Goal: Task Accomplishment & Management: Use online tool/utility

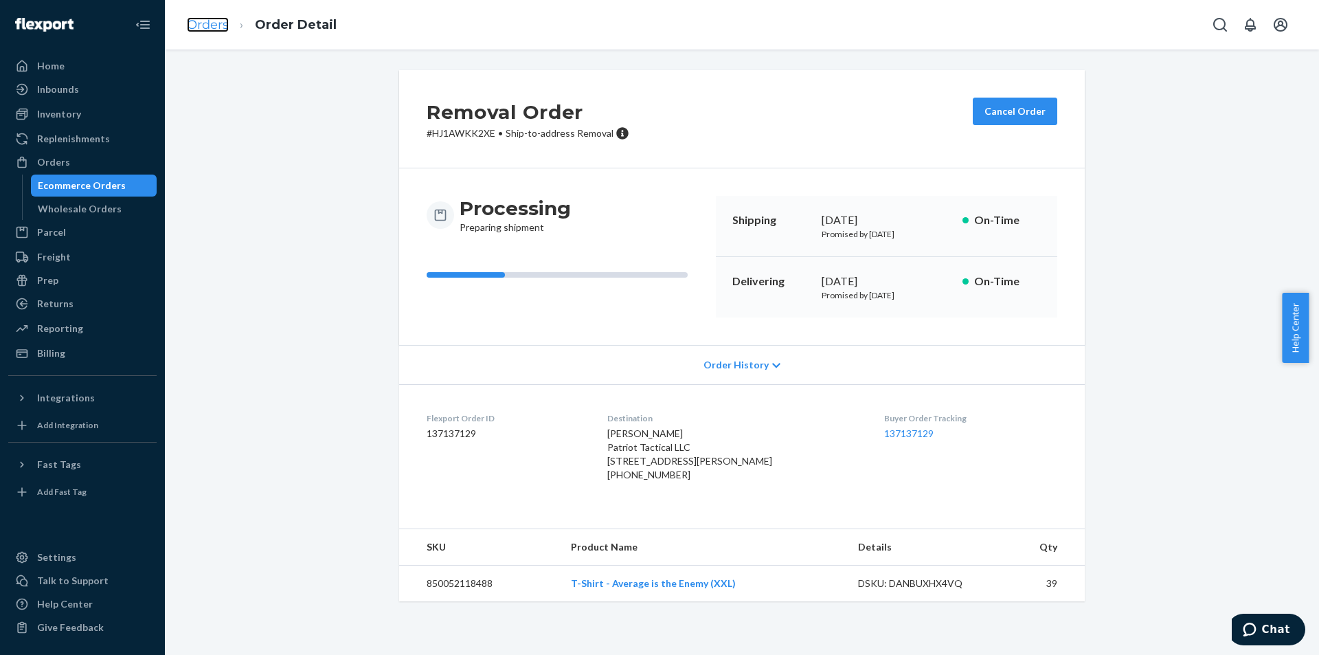
click at [205, 19] on link "Orders" at bounding box center [208, 24] width 42 height 15
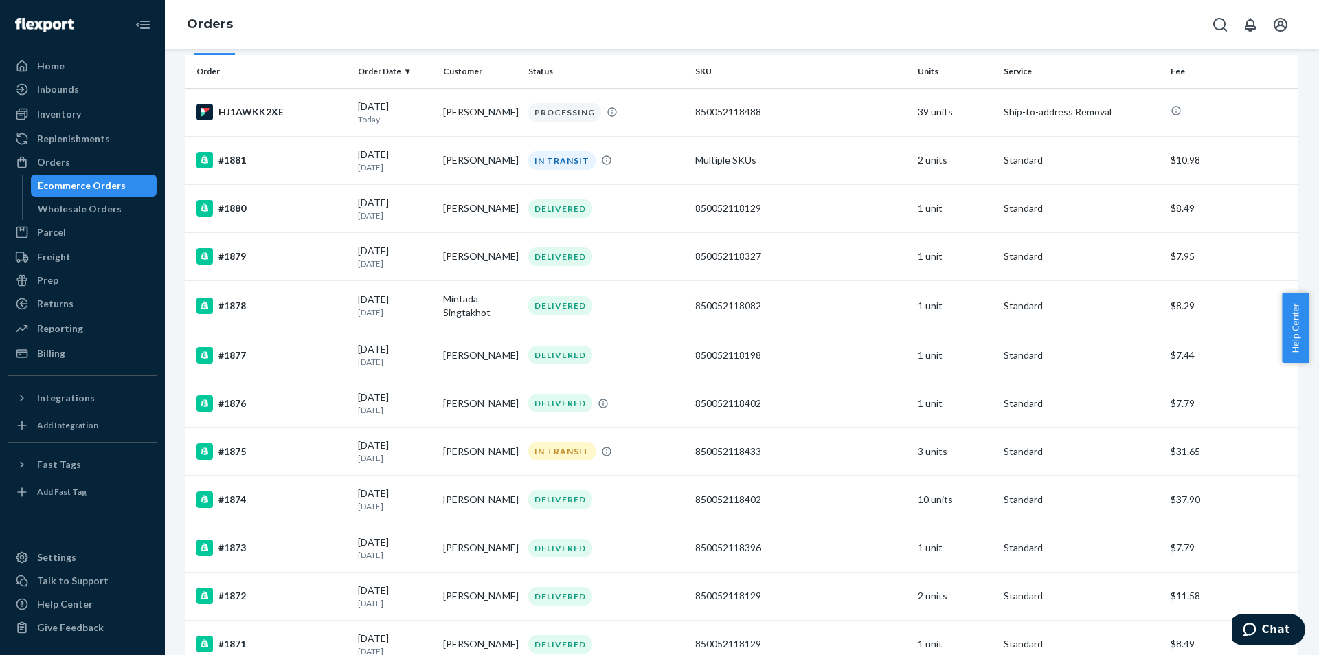
scroll to position [69, 0]
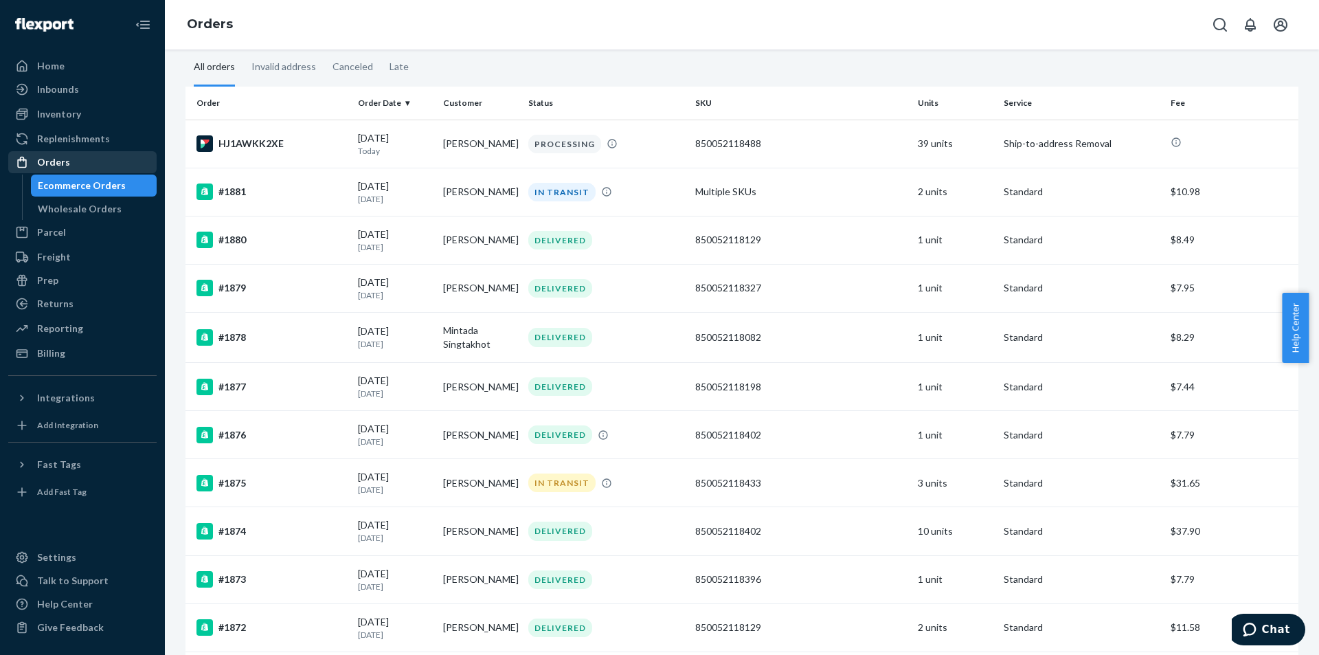
click at [54, 166] on div "Orders" at bounding box center [53, 162] width 33 height 14
click at [32, 89] on div at bounding box center [26, 89] width 22 height 14
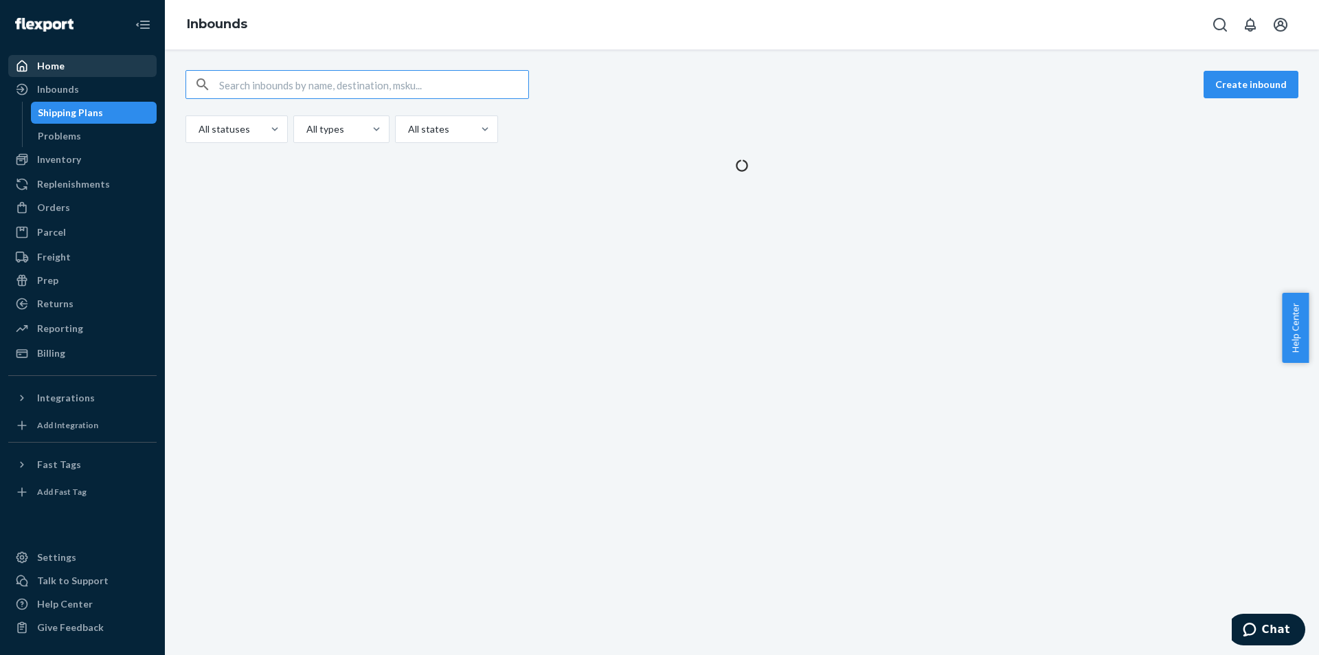
click at [35, 61] on div at bounding box center [26, 66] width 22 height 14
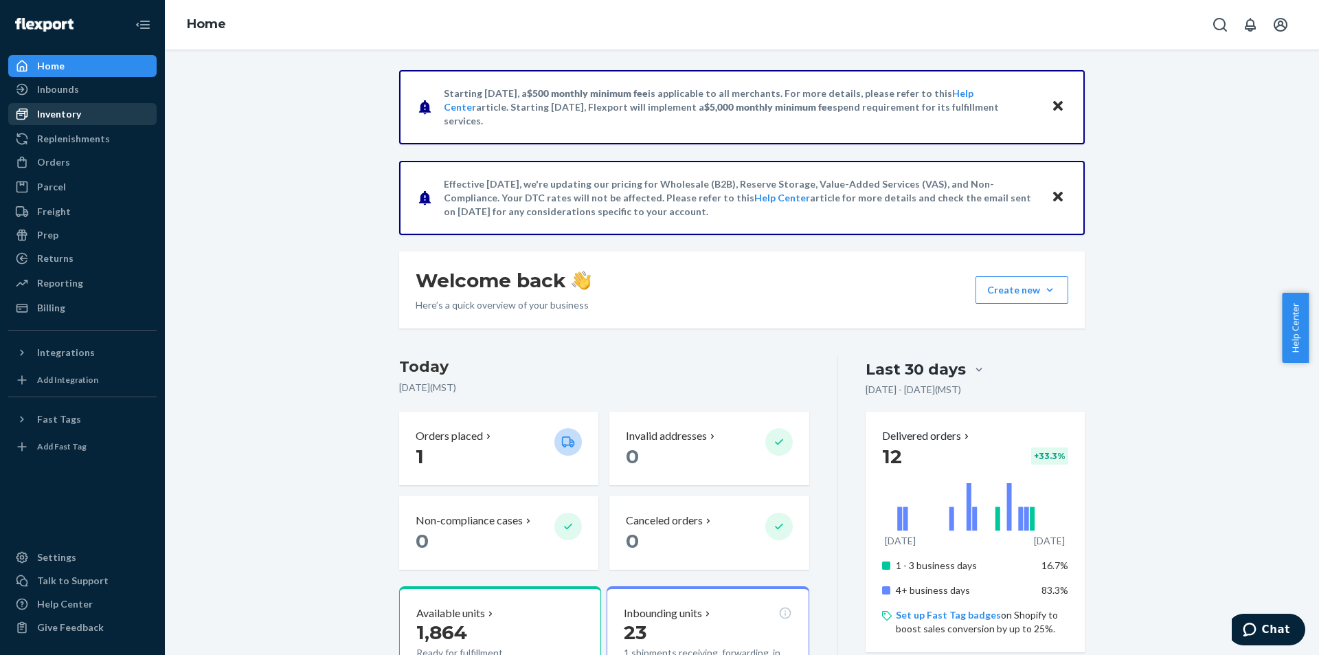
click at [67, 117] on div "Inventory" at bounding box center [59, 114] width 44 height 14
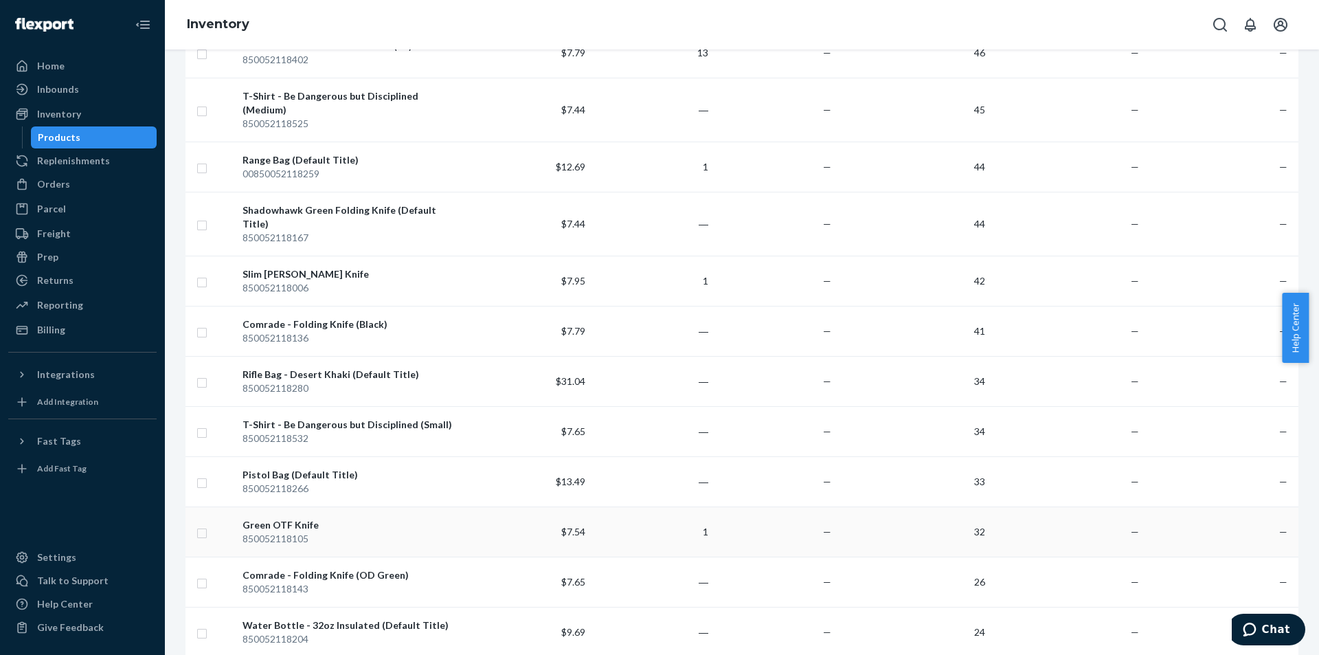
scroll to position [893, 0]
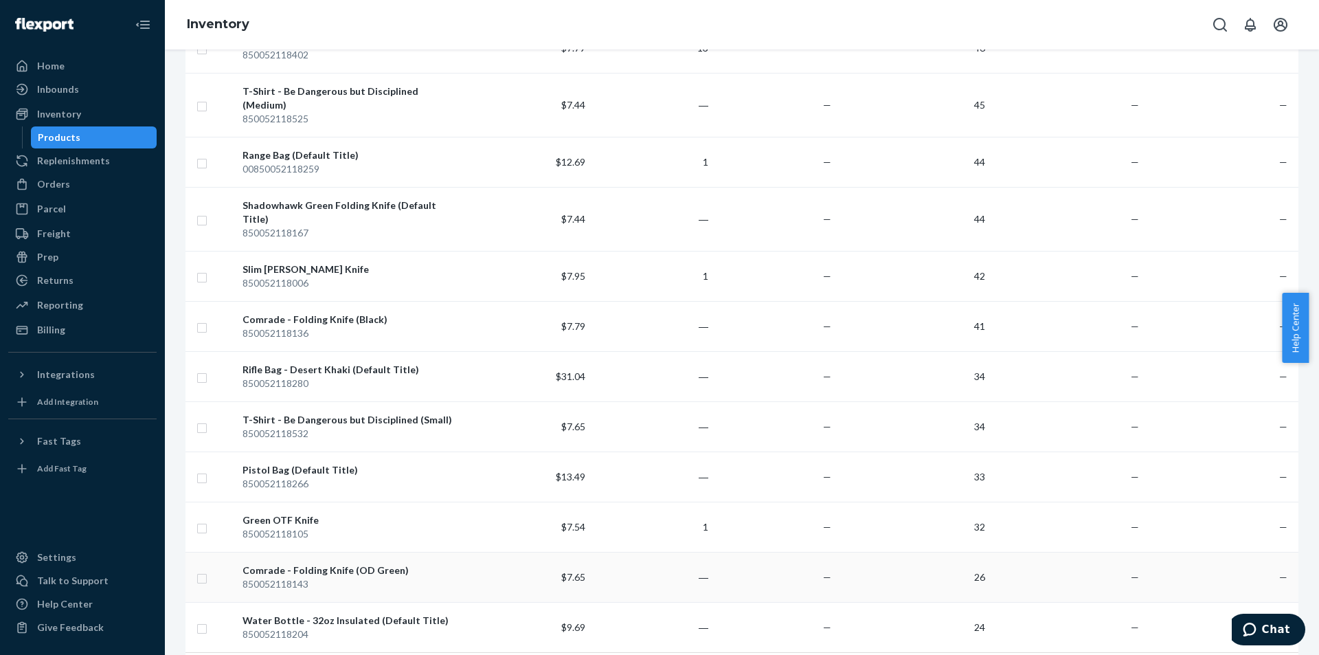
click at [963, 552] on td "26" at bounding box center [914, 577] width 154 height 50
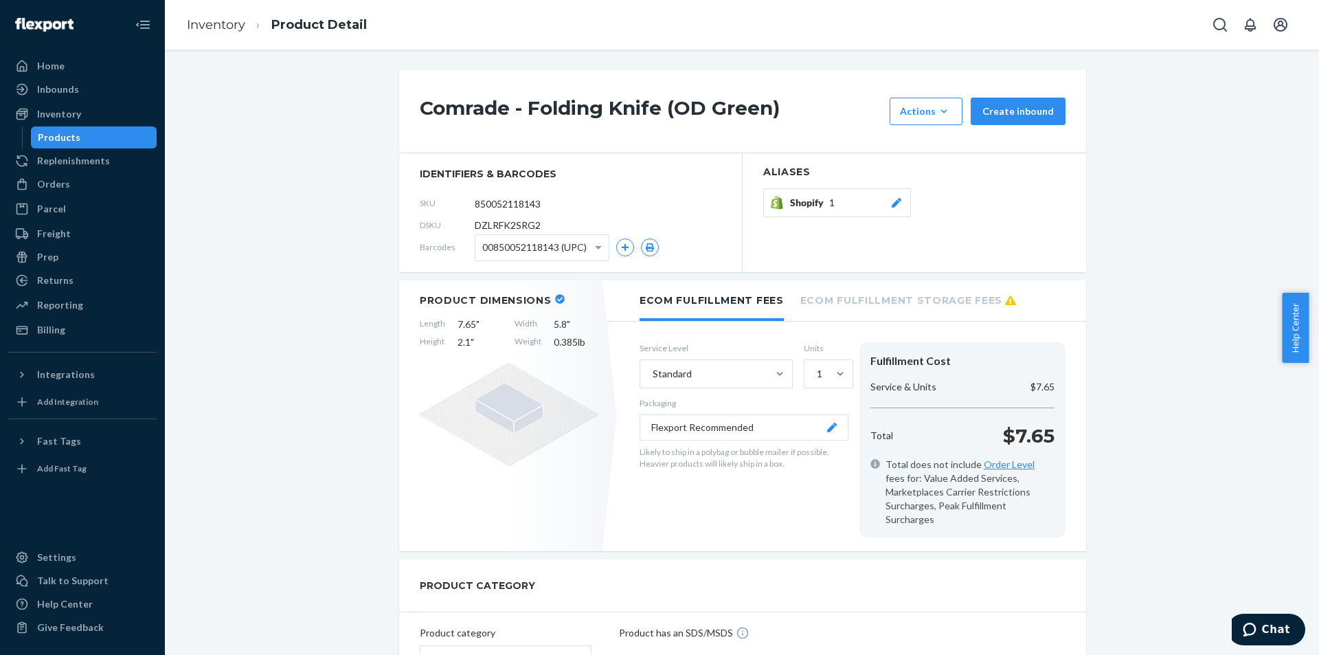
click at [942, 125] on div "Comrade - Folding Knife (OD Green) Actions Add components Hide Request removal …" at bounding box center [742, 111] width 687 height 83
click at [946, 115] on icon "button" at bounding box center [944, 111] width 14 height 14
click at [946, 203] on span "Request removal" at bounding box center [946, 204] width 85 height 10
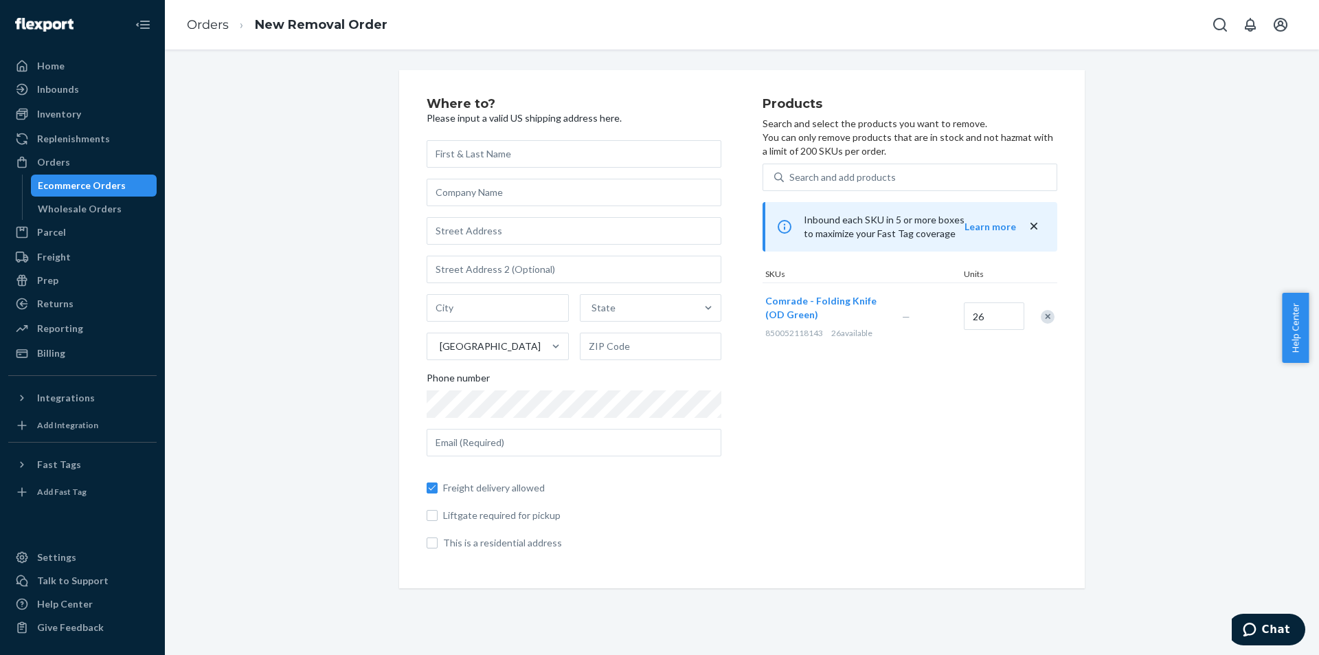
click at [494, 155] on input "text" at bounding box center [574, 153] width 295 height 27
type input "m"
type input "[PERSON_NAME]"
type input "Patriot Tactical"
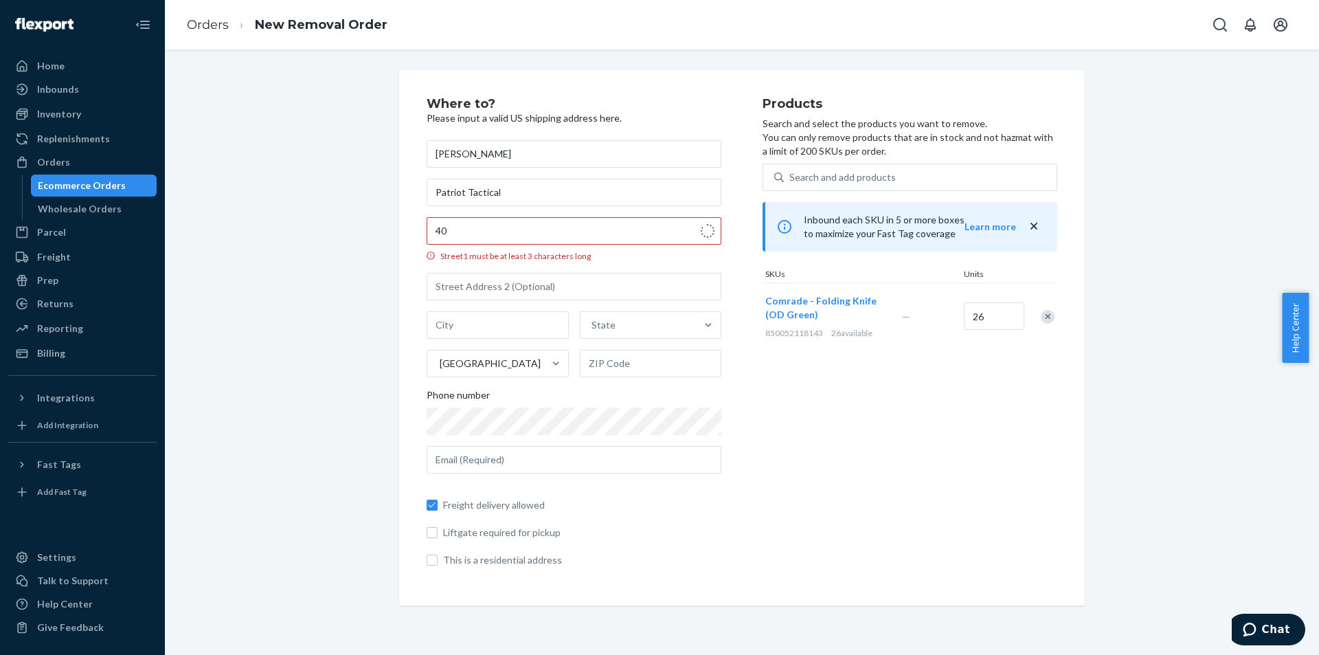
type input "[STREET_ADDRESS][PERSON_NAME]"
type input "Phoenix"
type input "85023"
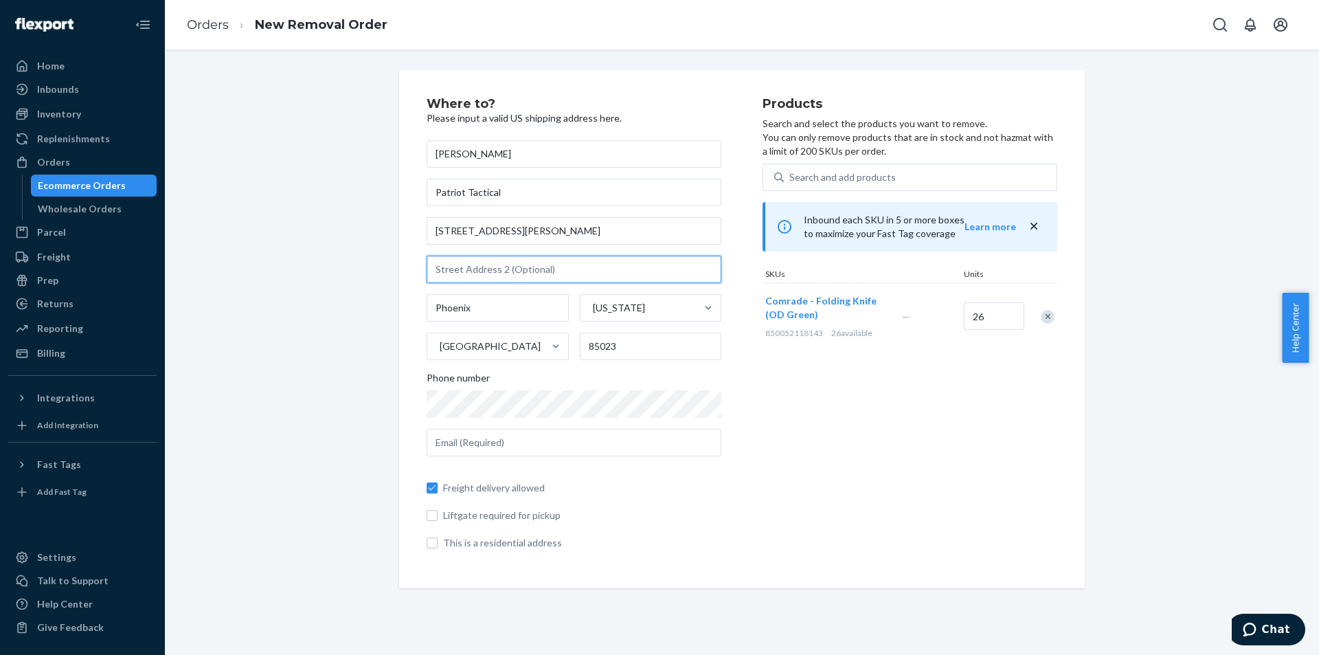
click at [504, 274] on input "text" at bounding box center [574, 269] width 295 height 27
type input "Ste 21"
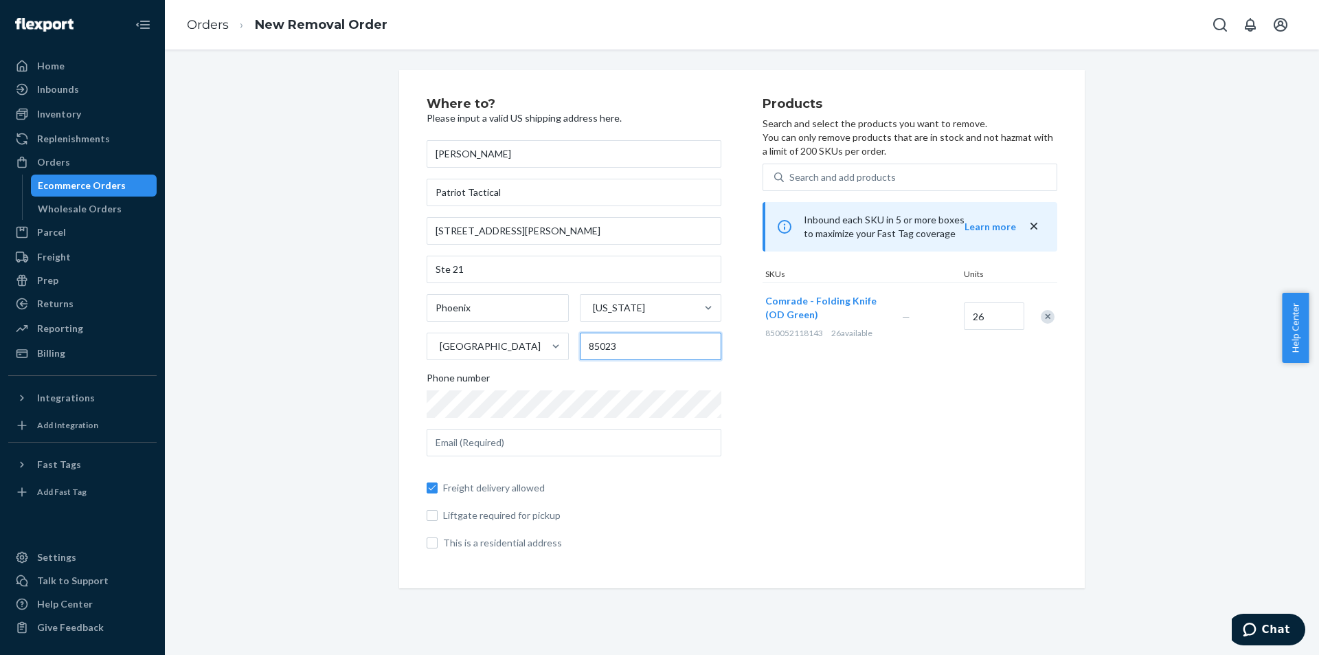
click at [601, 352] on input "85023" at bounding box center [651, 346] width 142 height 27
type input "85053"
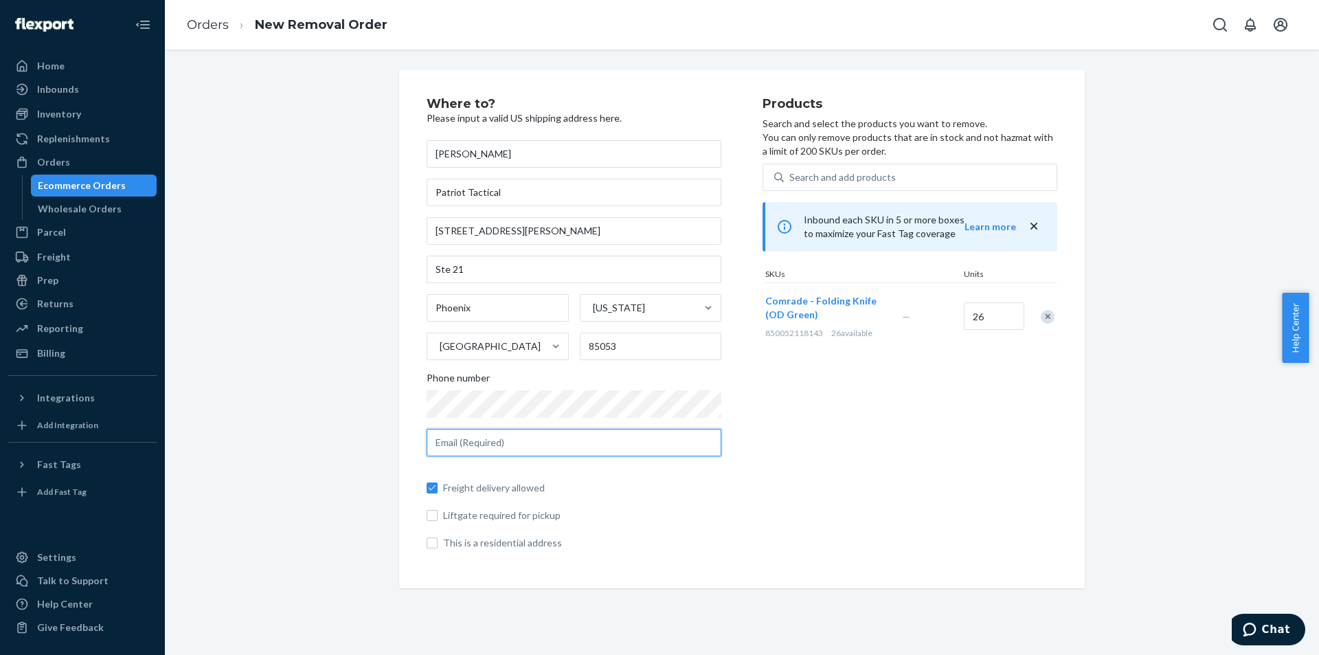
click at [507, 447] on input "text" at bounding box center [574, 442] width 295 height 27
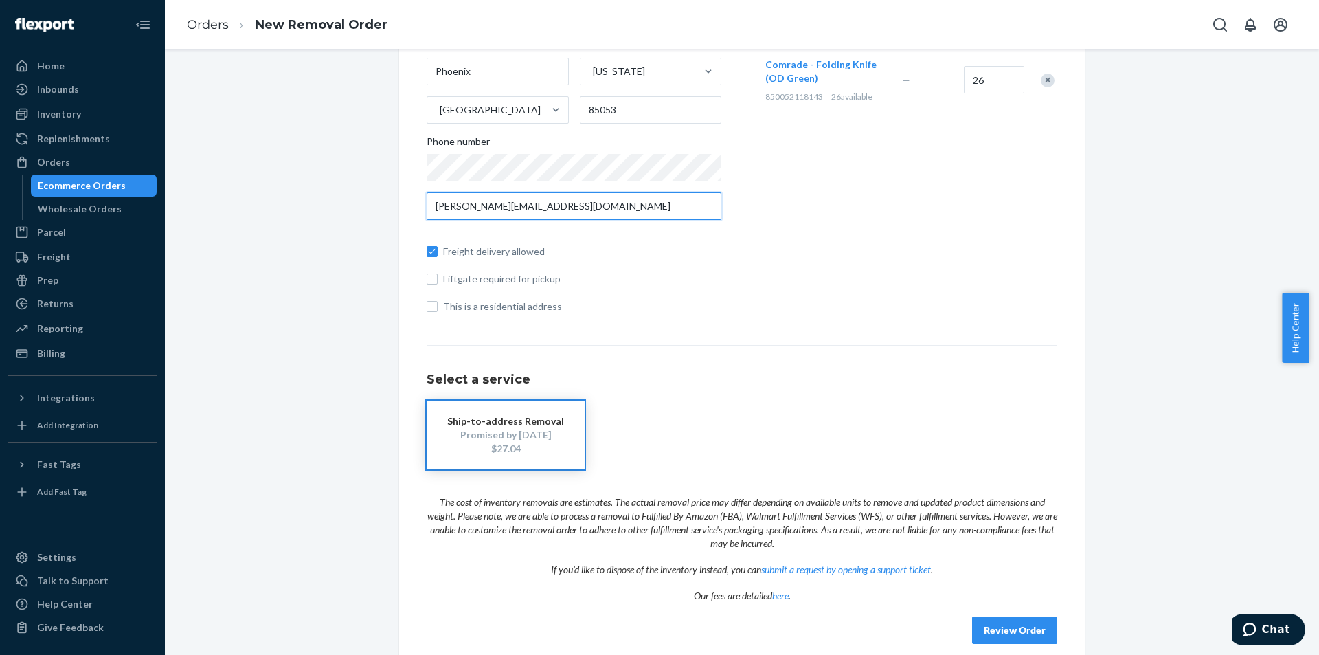
scroll to position [253, 0]
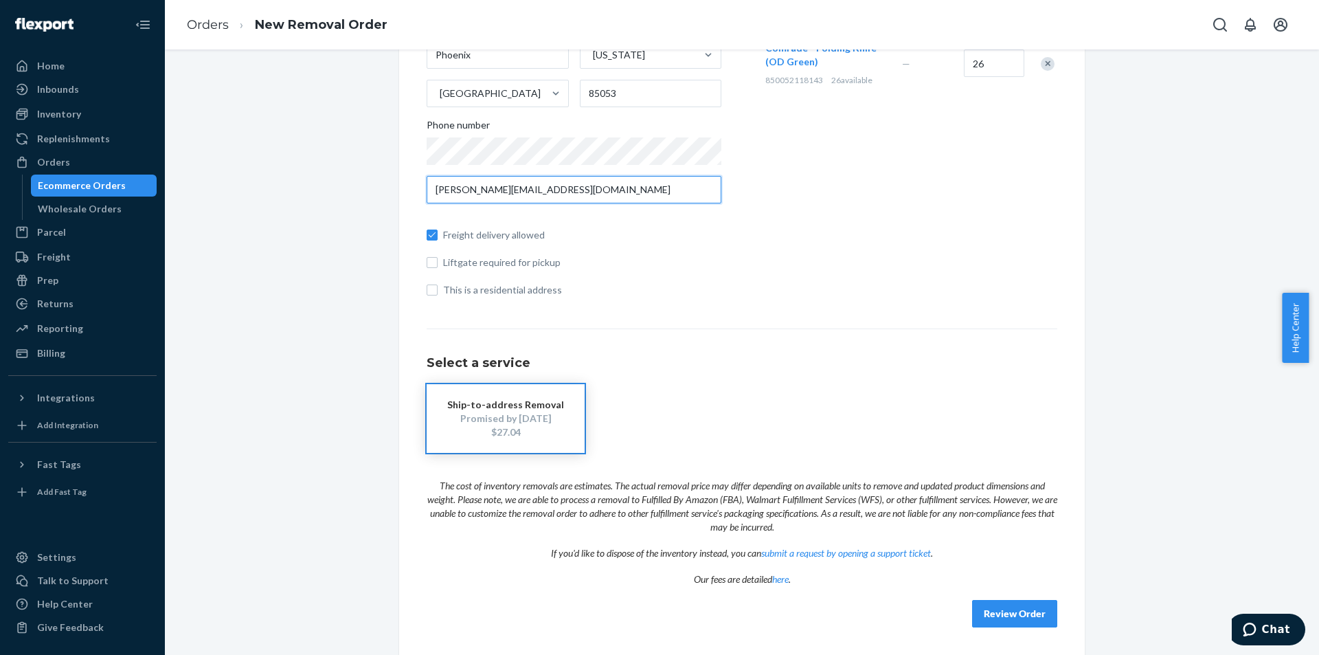
type input "[PERSON_NAME][EMAIL_ADDRESS][DOMAIN_NAME]"
click at [996, 612] on button "Review Order" at bounding box center [1014, 613] width 85 height 27
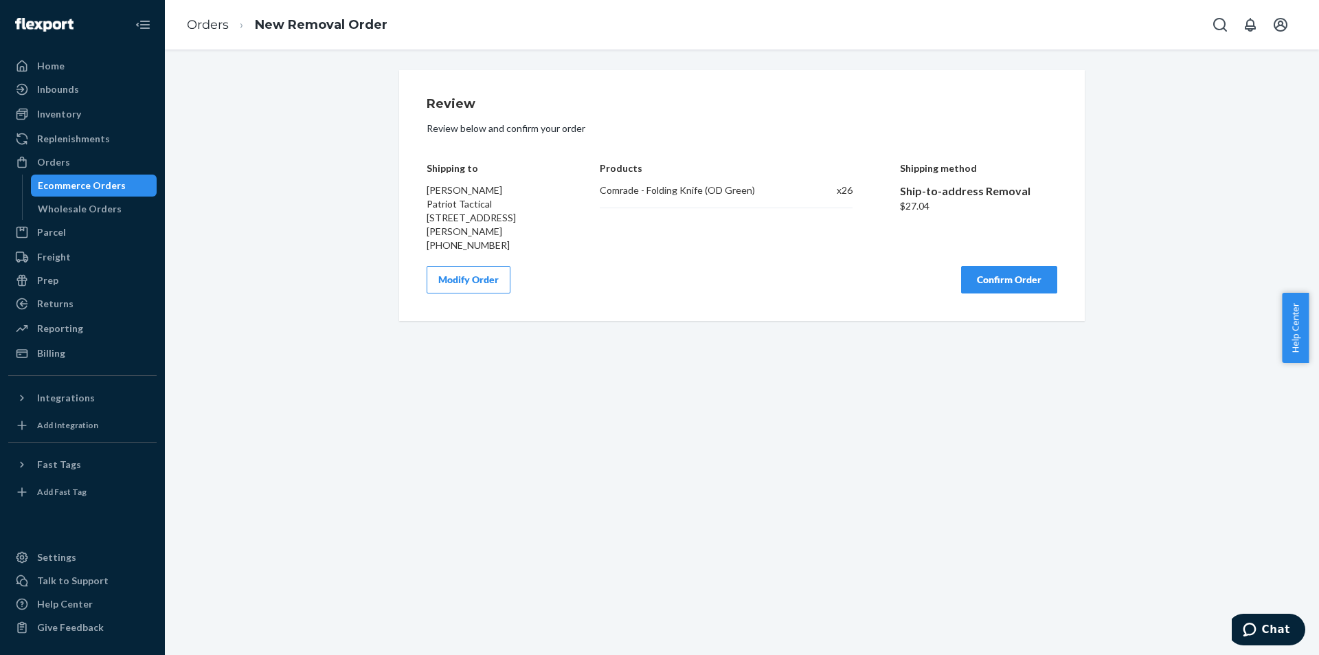
scroll to position [0, 0]
click at [996, 290] on button "Confirm Order" at bounding box center [1009, 279] width 96 height 27
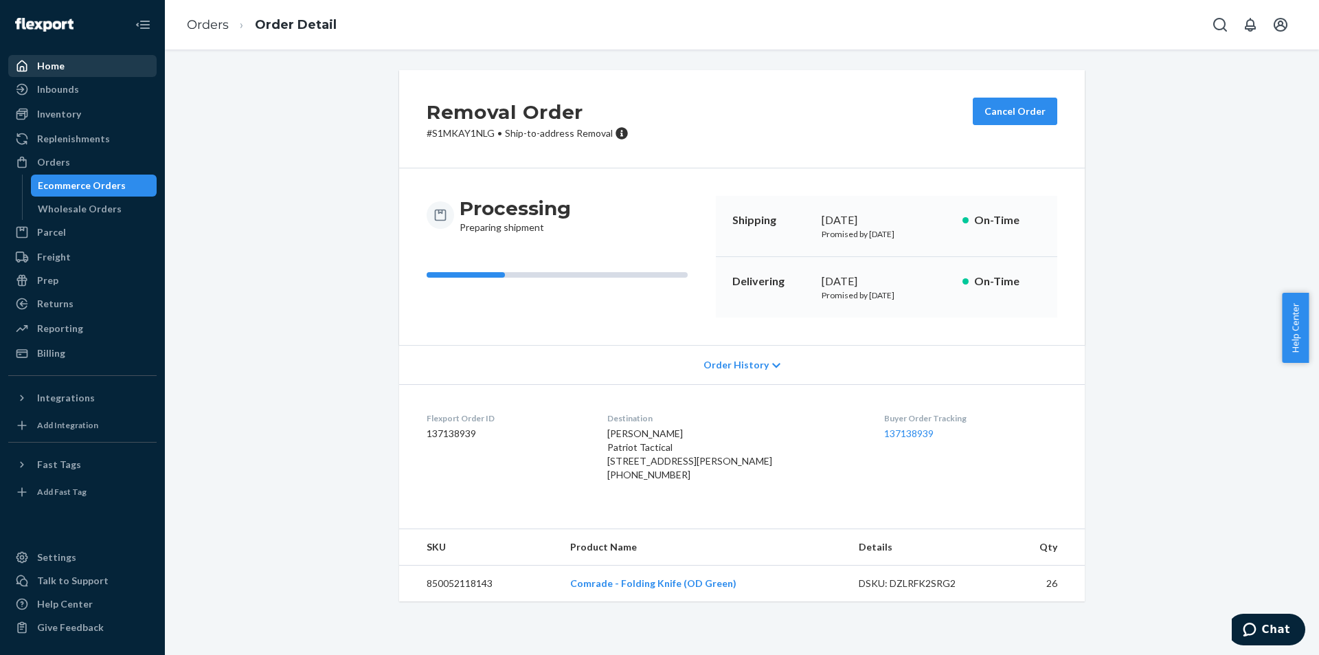
click at [25, 67] on icon at bounding box center [22, 66] width 14 height 14
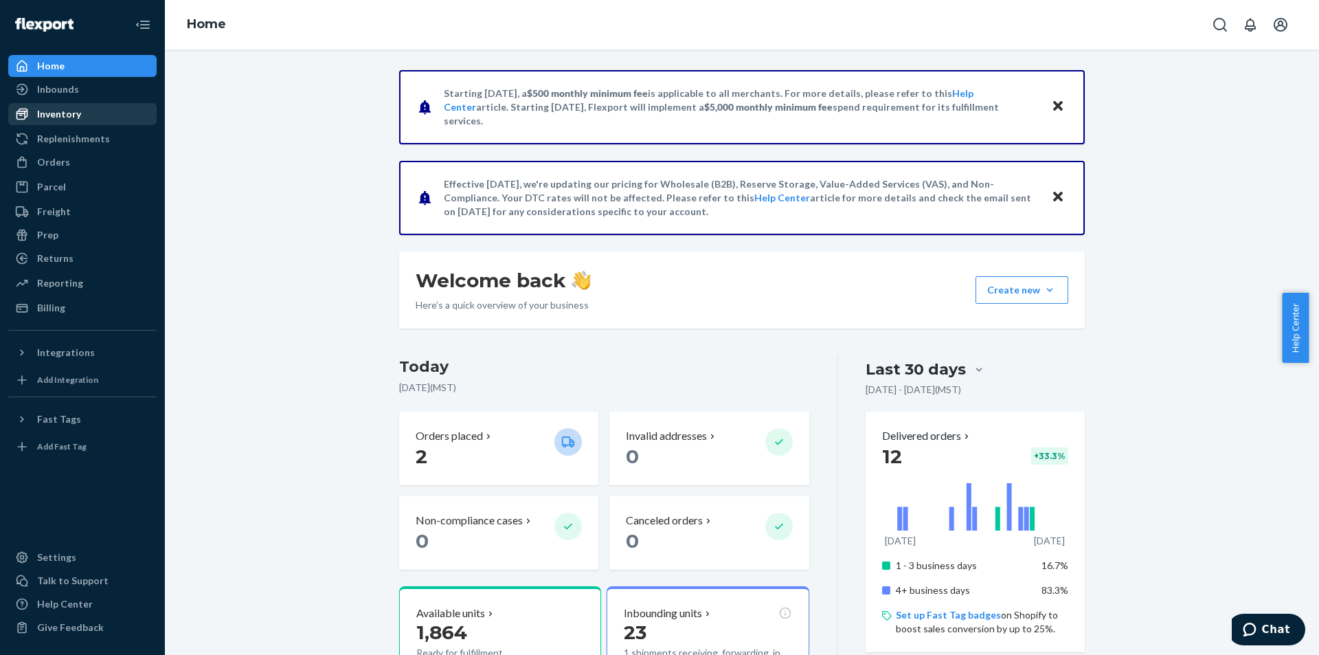
click at [58, 111] on div "Inventory" at bounding box center [59, 114] width 44 height 14
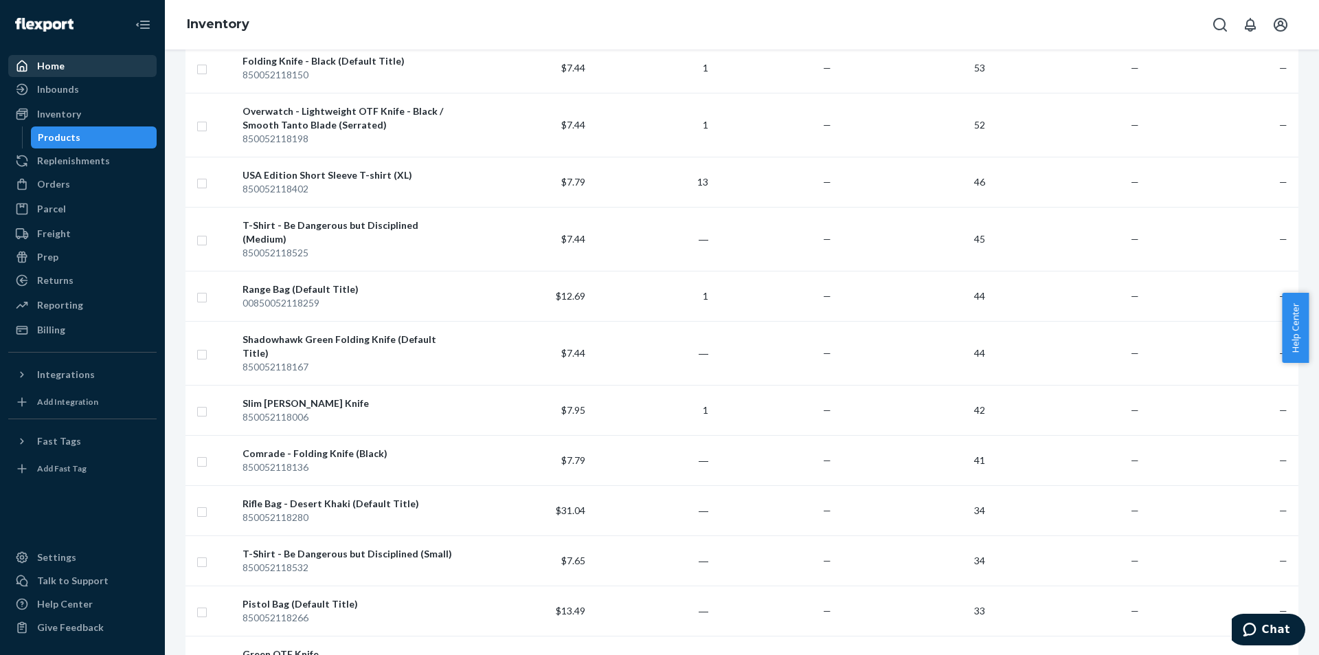
scroll to position [948, 0]
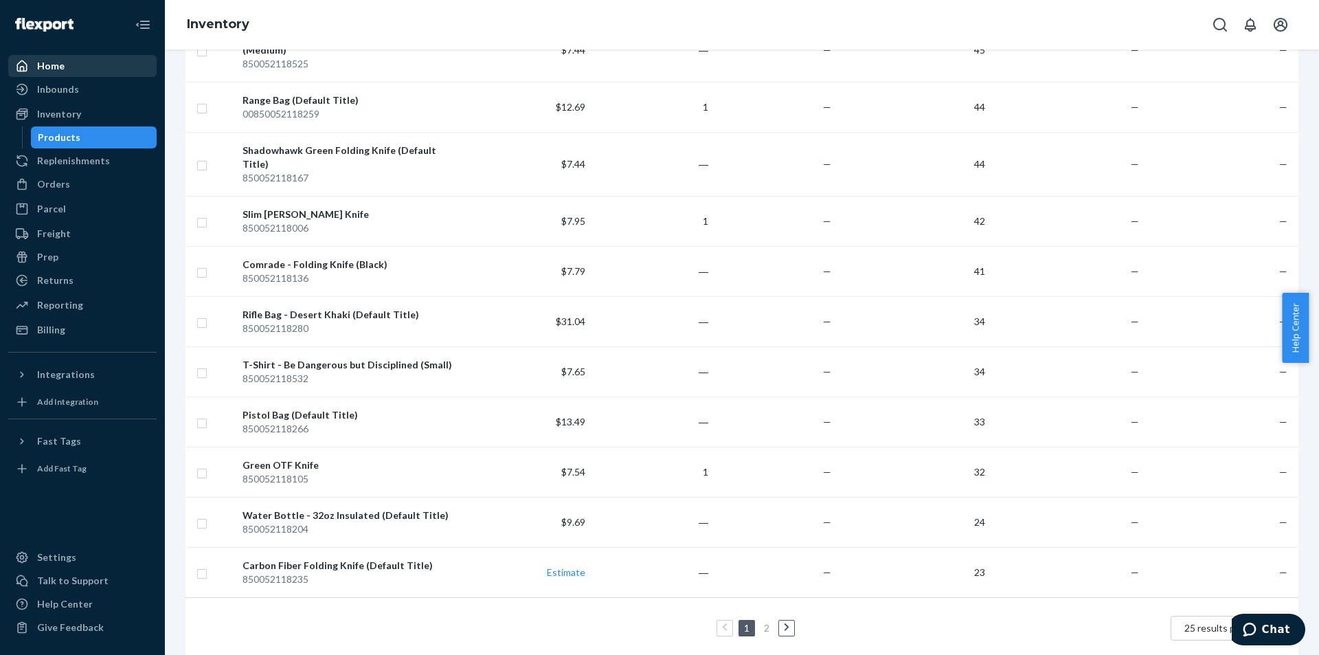
click at [761, 622] on link "2" at bounding box center [766, 628] width 11 height 12
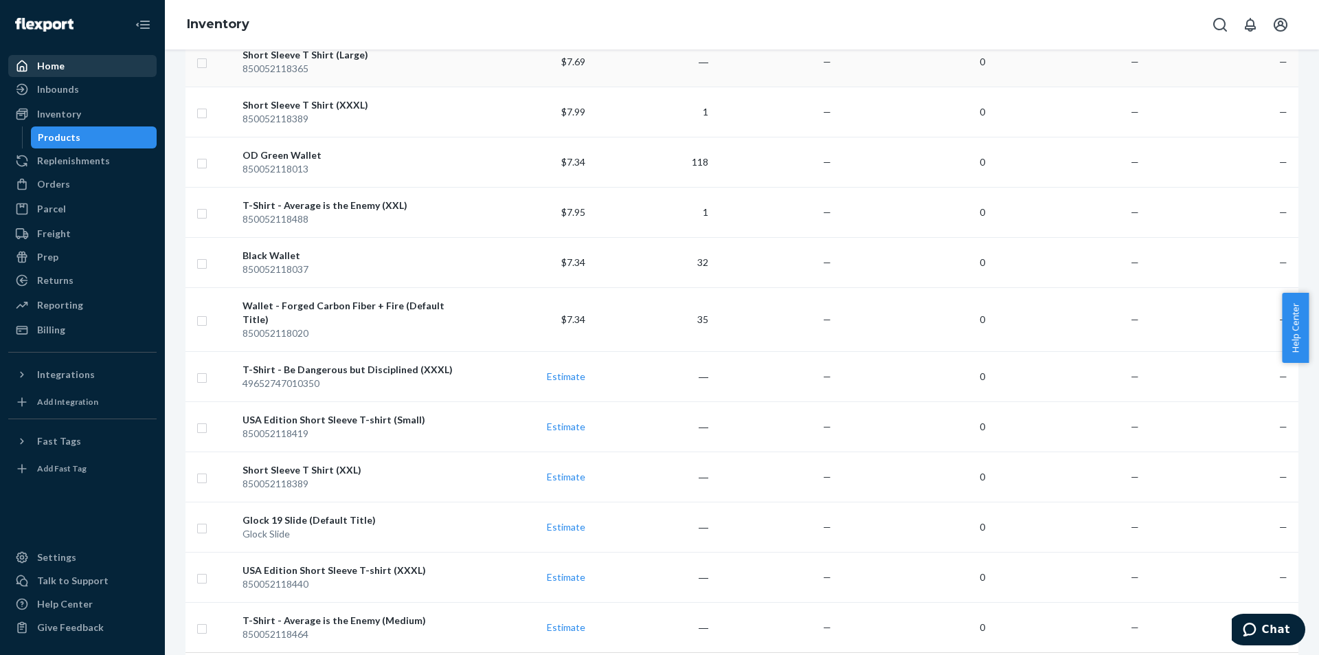
scroll to position [834, 0]
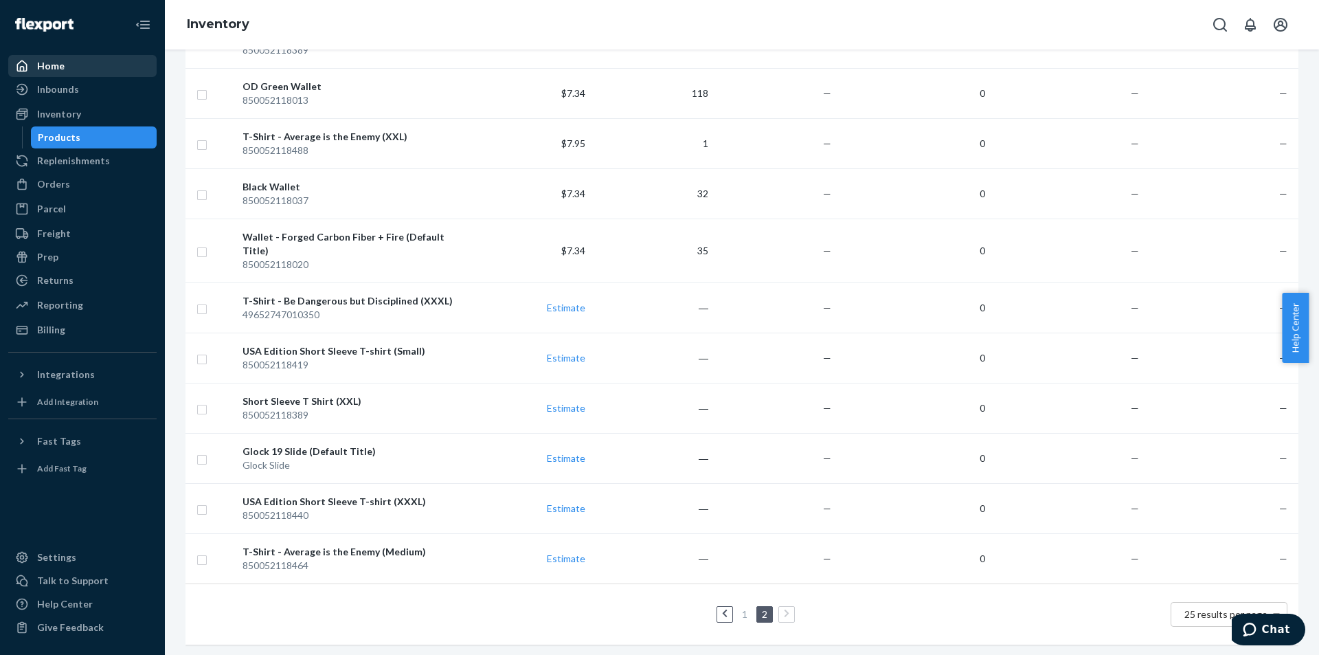
click at [741, 606] on li "1" at bounding box center [745, 614] width 12 height 16
click at [740, 608] on link "1" at bounding box center [744, 614] width 11 height 12
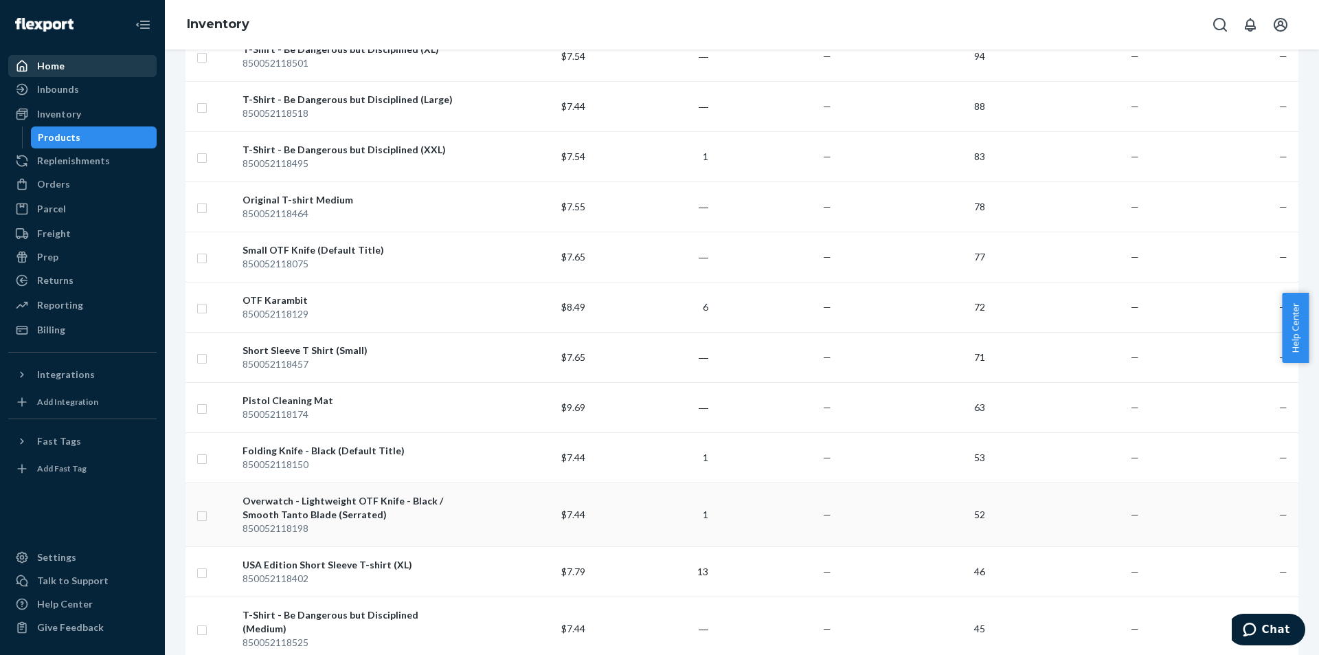
scroll to position [412, 0]
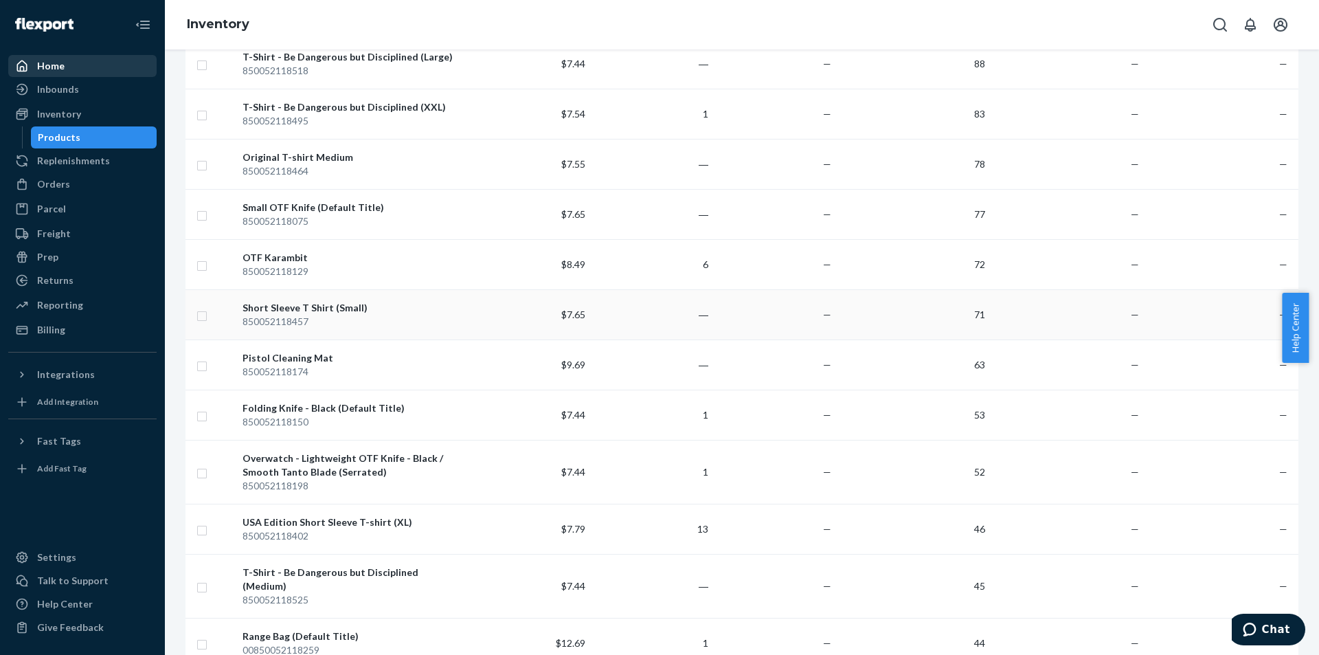
click at [969, 318] on td "71" at bounding box center [914, 314] width 154 height 50
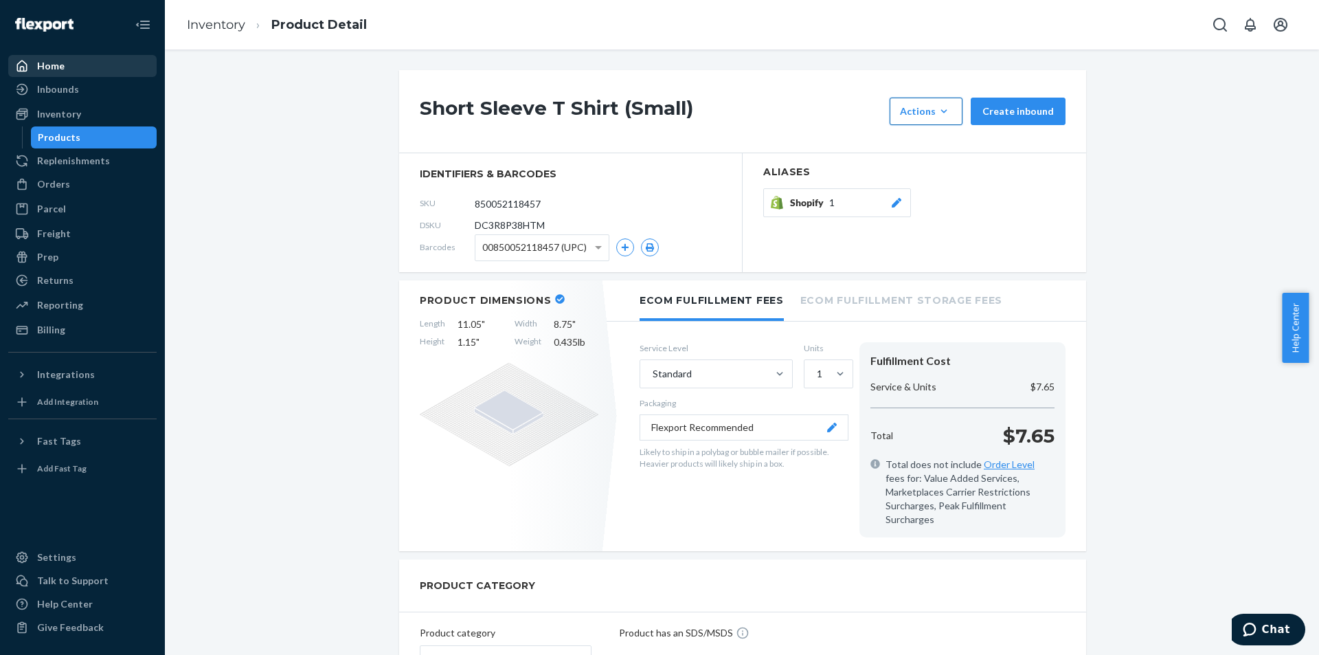
click at [916, 115] on div "Actions" at bounding box center [926, 111] width 52 height 14
click at [935, 205] on span "Request removal" at bounding box center [946, 204] width 85 height 10
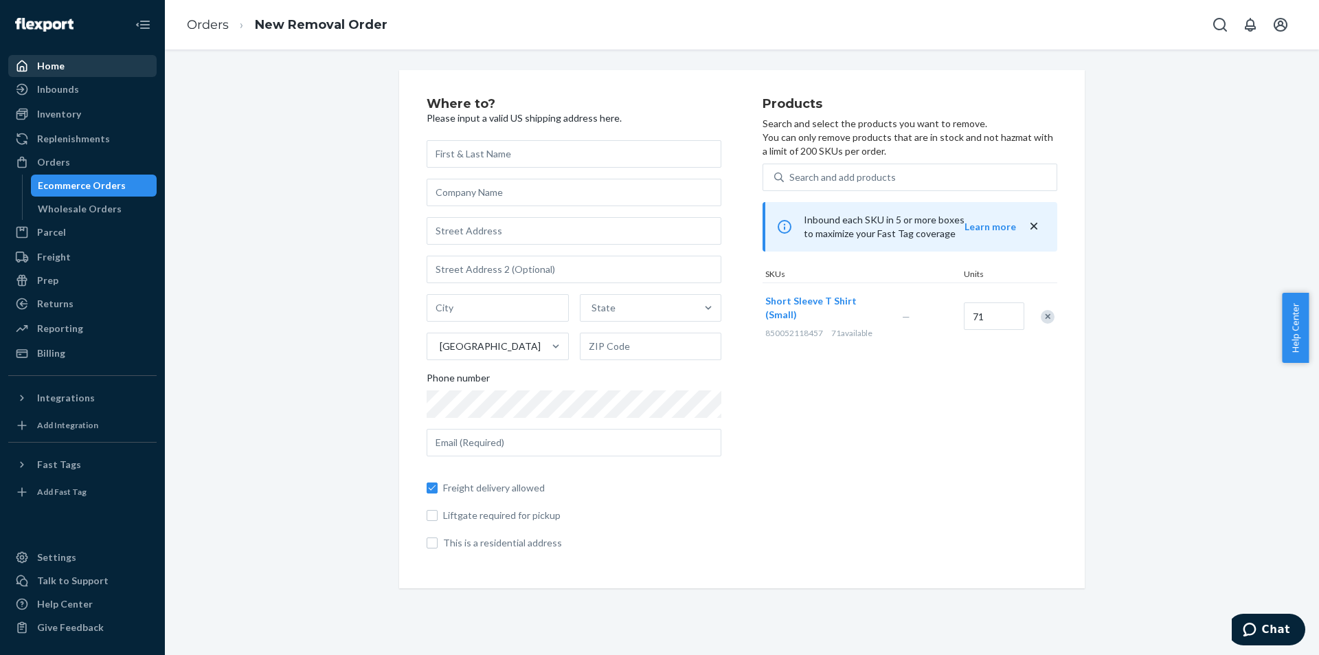
click at [550, 159] on input "text" at bounding box center [574, 153] width 295 height 27
type input "[PERSON_NAME]"
type input "Patriot Tactical LLC"
type input "[STREET_ADDRESS][PERSON_NAME]"
type input "Phoenix"
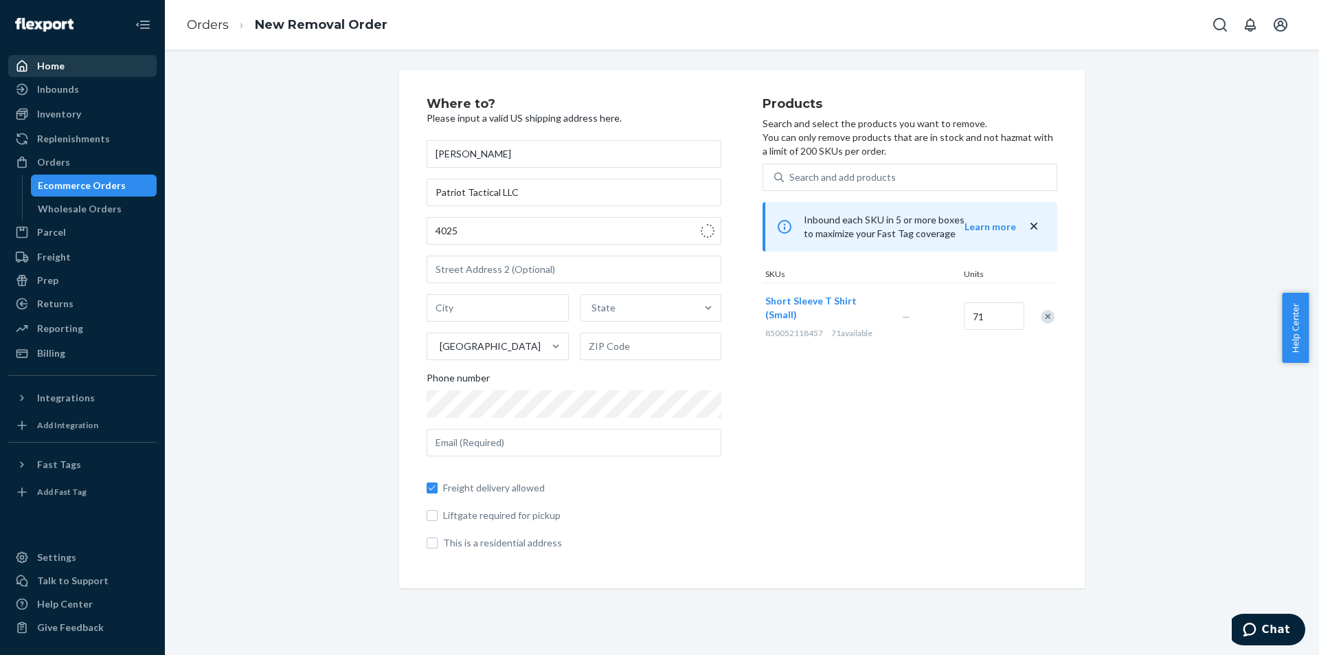
type input "85023"
click at [511, 232] on input "[STREET_ADDRESS][PERSON_NAME]" at bounding box center [574, 230] width 295 height 27
type input "[STREET_ADDRESS][PERSON_NAME]"
type input "# 21"
type input "85053"
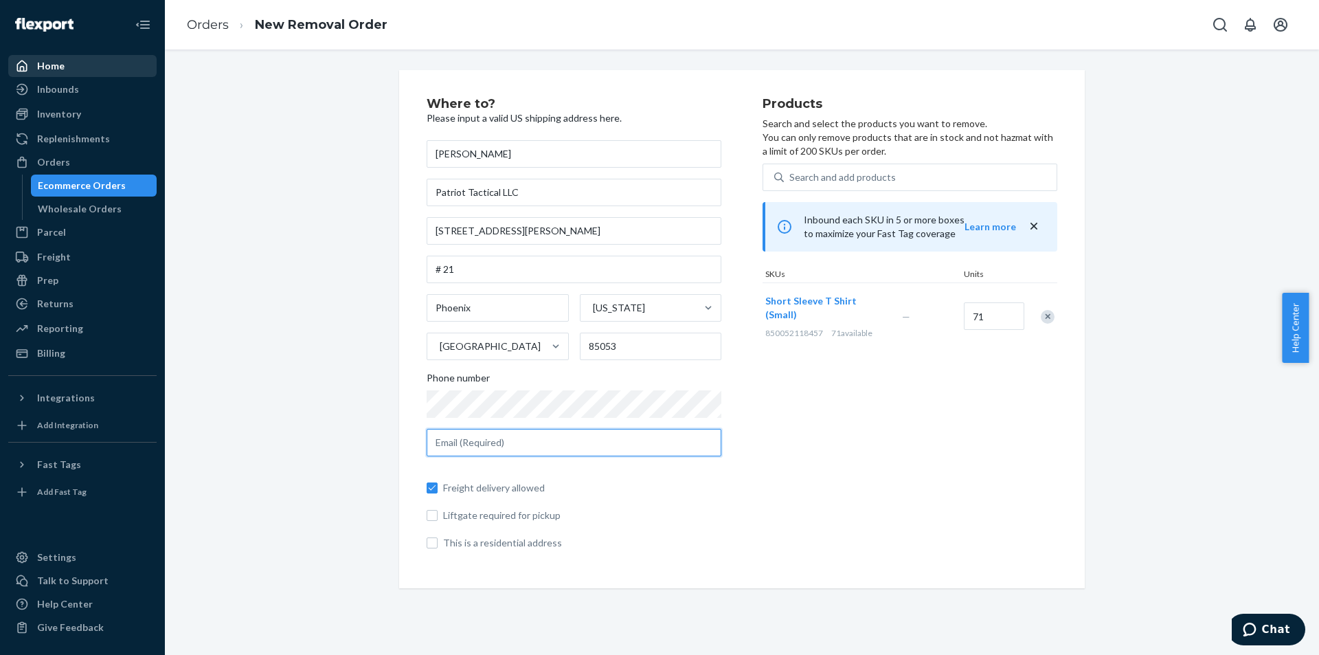
click at [451, 445] on input "text" at bounding box center [574, 442] width 295 height 27
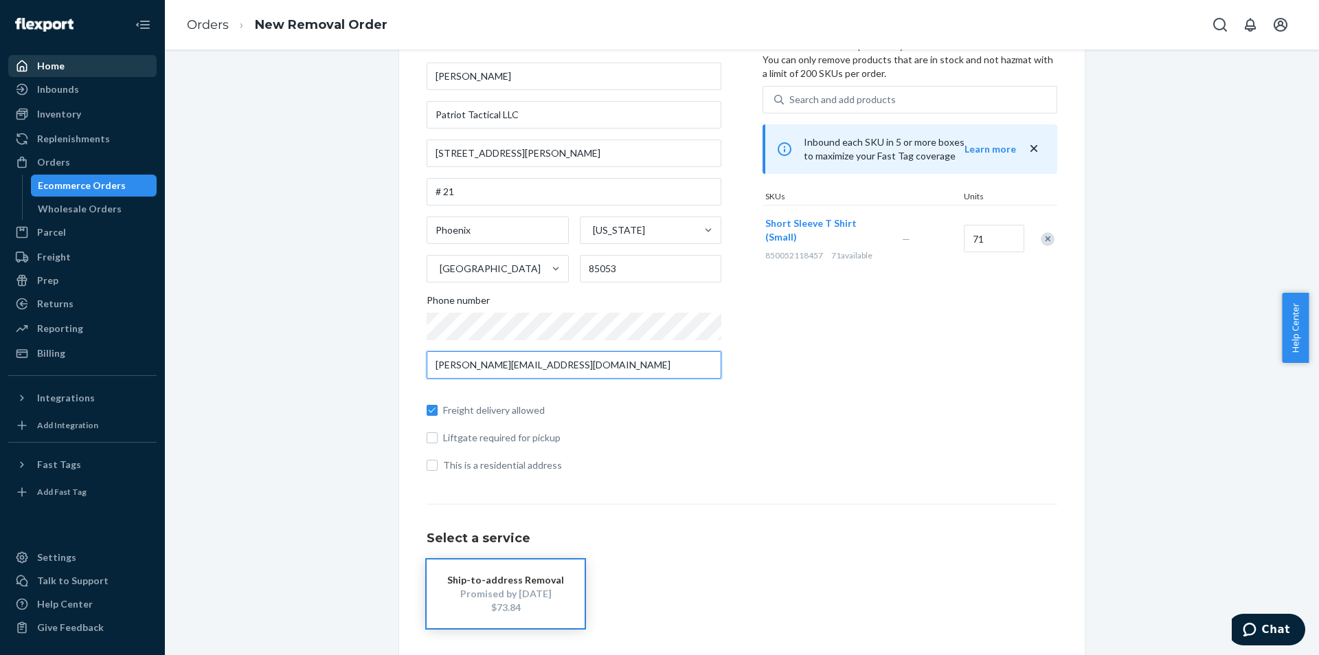
scroll to position [253, 0]
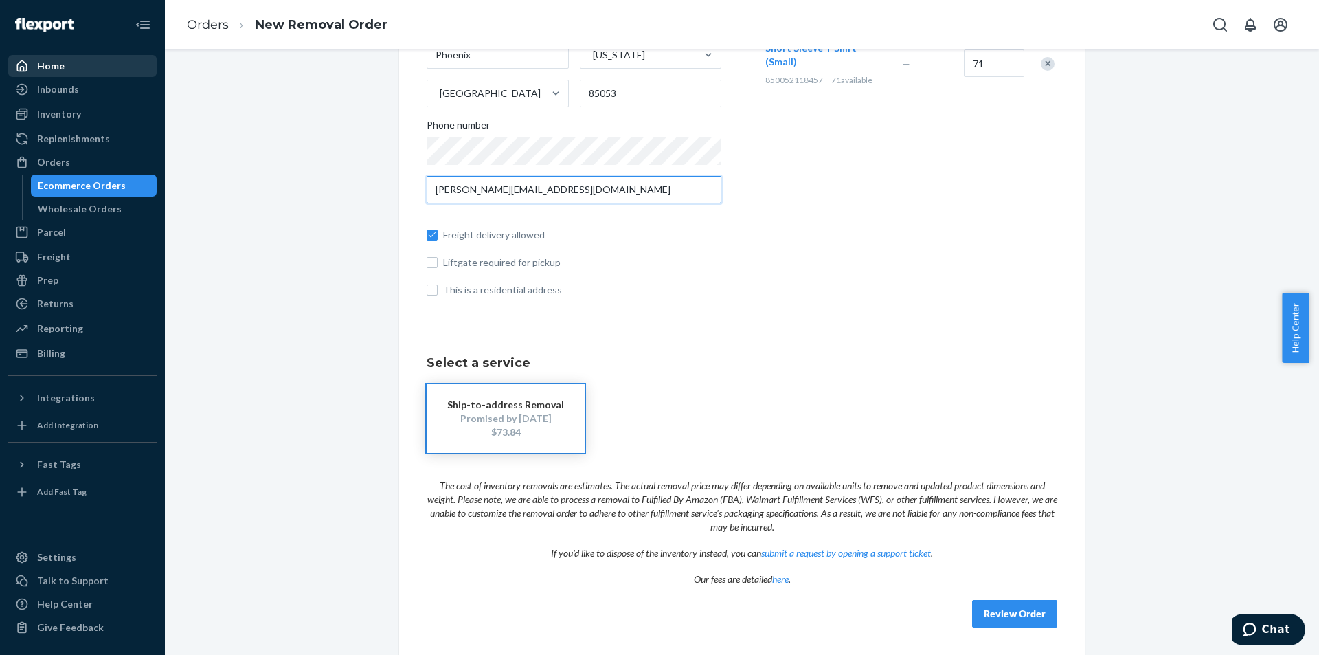
type input "[PERSON_NAME][EMAIL_ADDRESS][DOMAIN_NAME]"
click at [1033, 616] on button "Review Order" at bounding box center [1014, 613] width 85 height 27
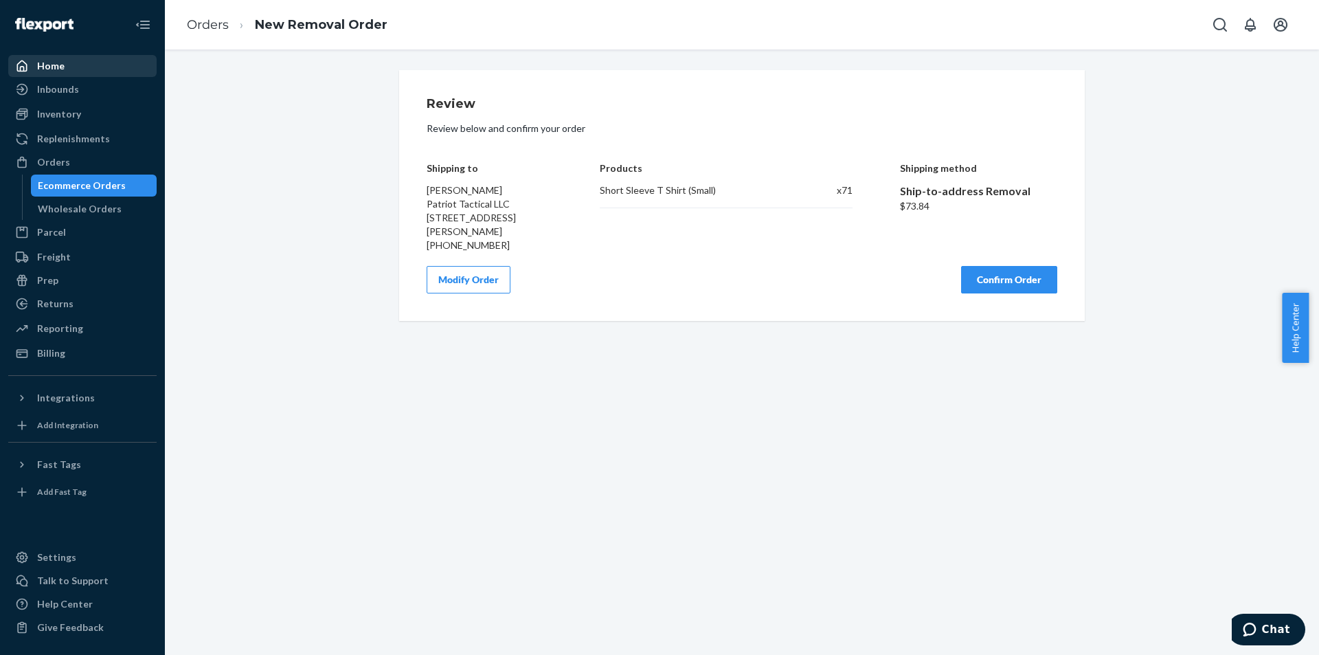
click at [1011, 293] on button "Confirm Order" at bounding box center [1009, 279] width 96 height 27
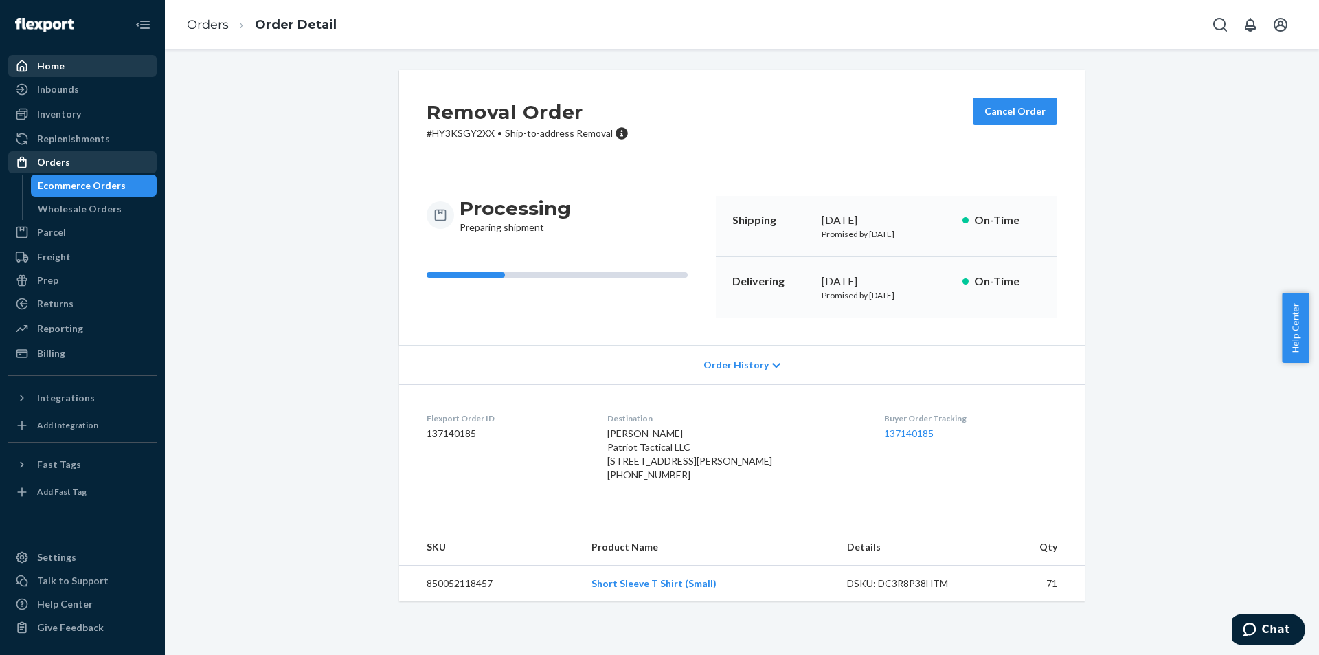
click at [67, 157] on div "Orders" at bounding box center [53, 162] width 33 height 14
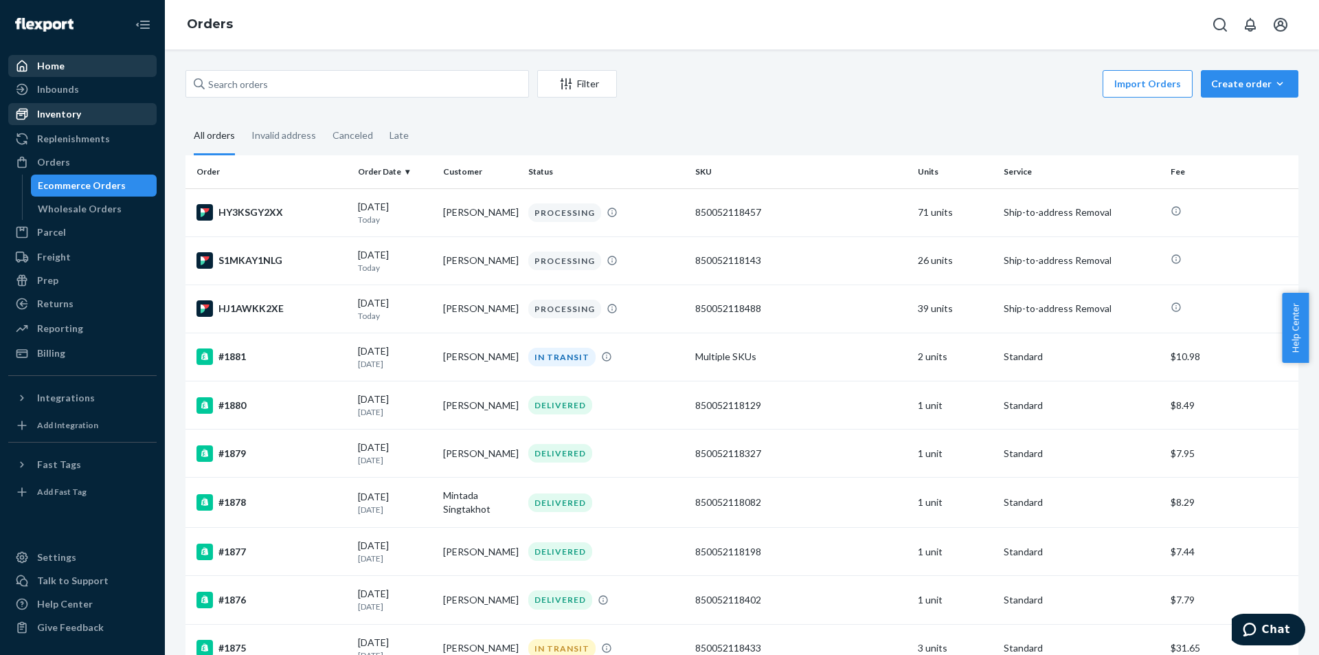
click at [65, 104] on div "Inventory" at bounding box center [83, 113] width 146 height 19
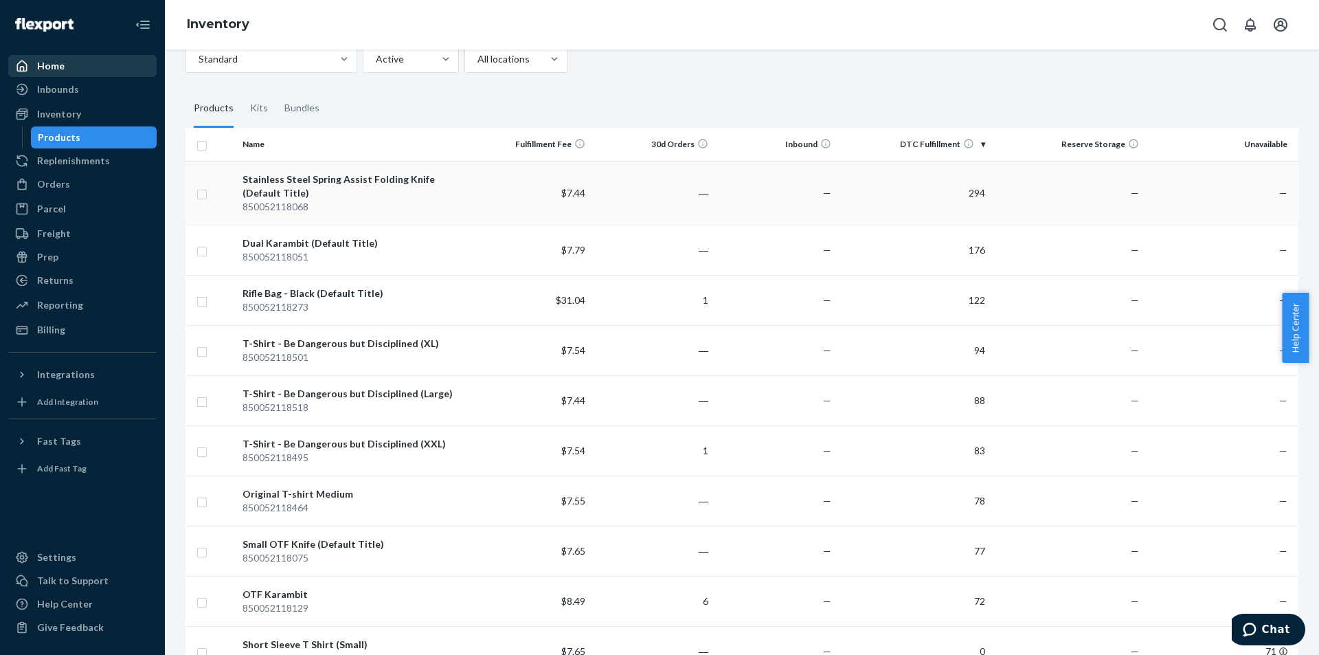
scroll to position [137, 0]
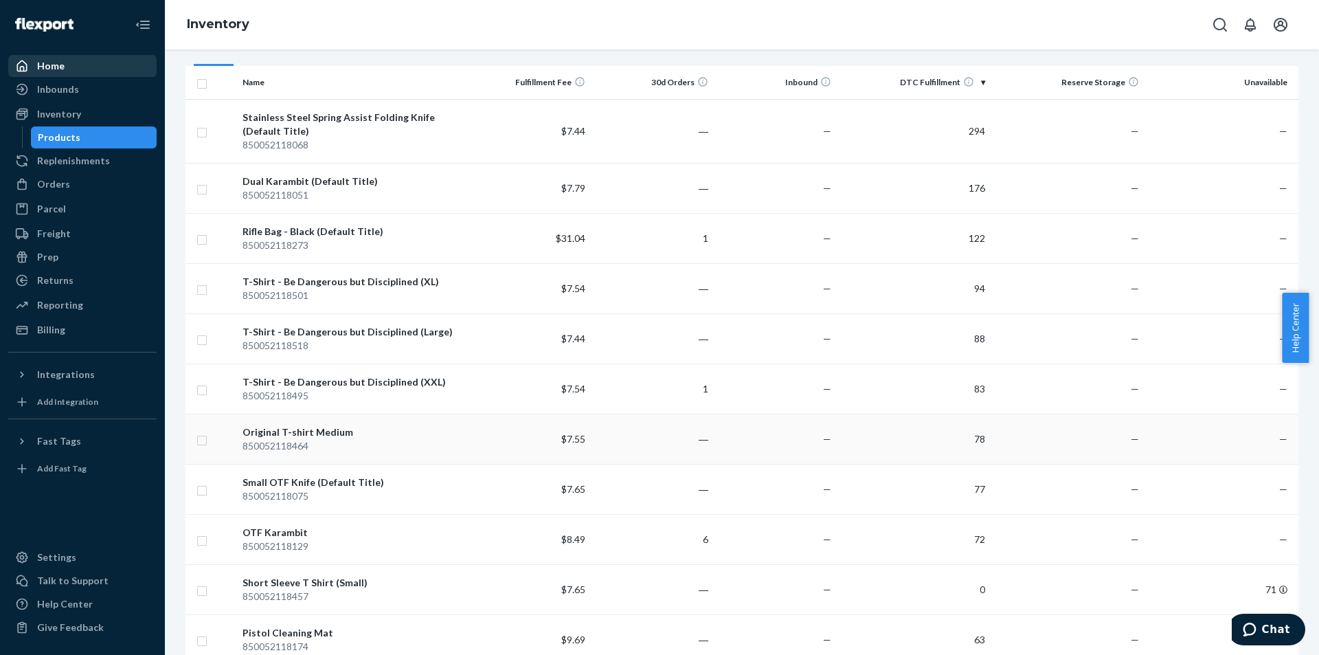
click at [972, 436] on td "78" at bounding box center [914, 439] width 154 height 50
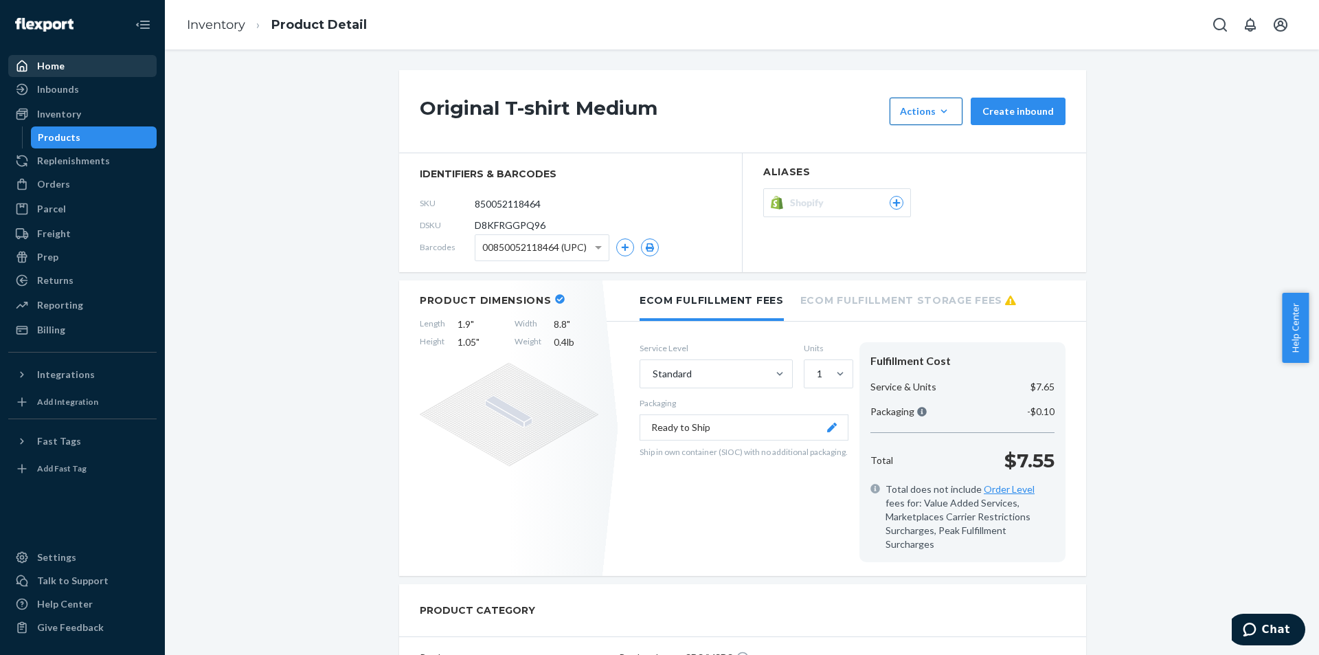
click at [952, 119] on button "Actions Add components Hide Request removal" at bounding box center [926, 111] width 73 height 27
click at [965, 202] on span "Request removal" at bounding box center [946, 204] width 85 height 10
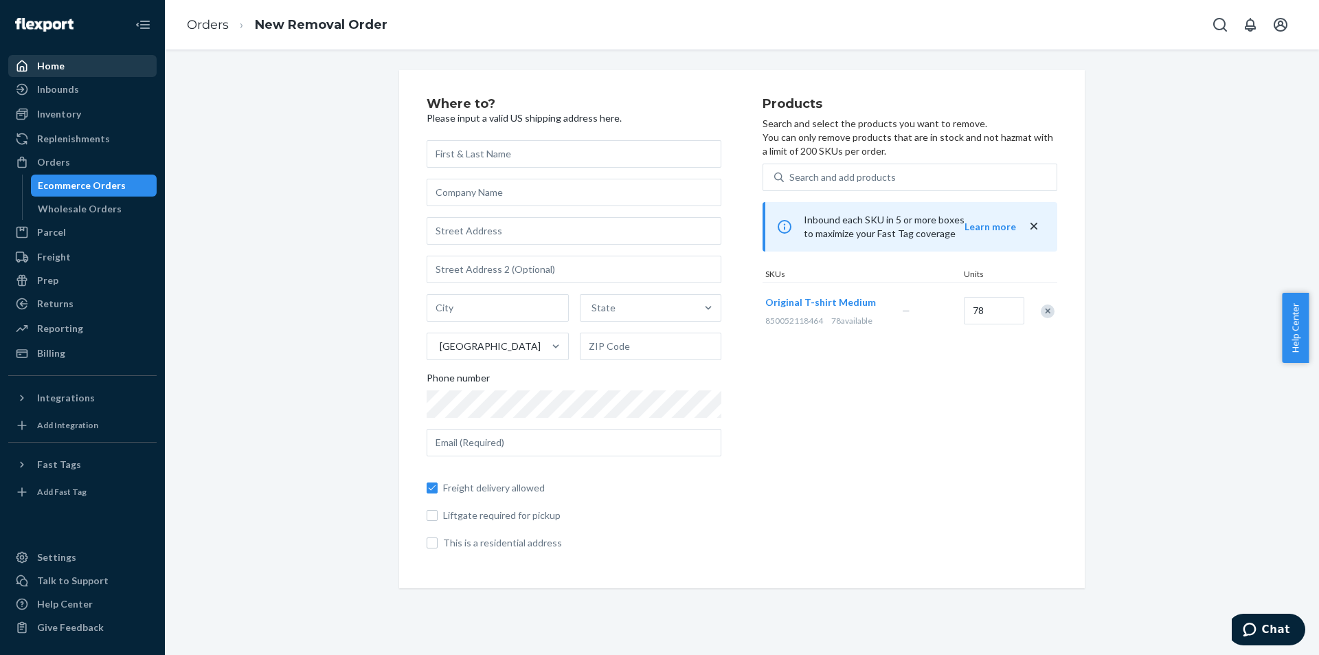
click at [607, 162] on input "text" at bounding box center [574, 153] width 295 height 27
type input "[PERSON_NAME]"
type input "Patriot Tactical LLC"
type input "[STREET_ADDRESS][PERSON_NAME]"
type input "Phoenix"
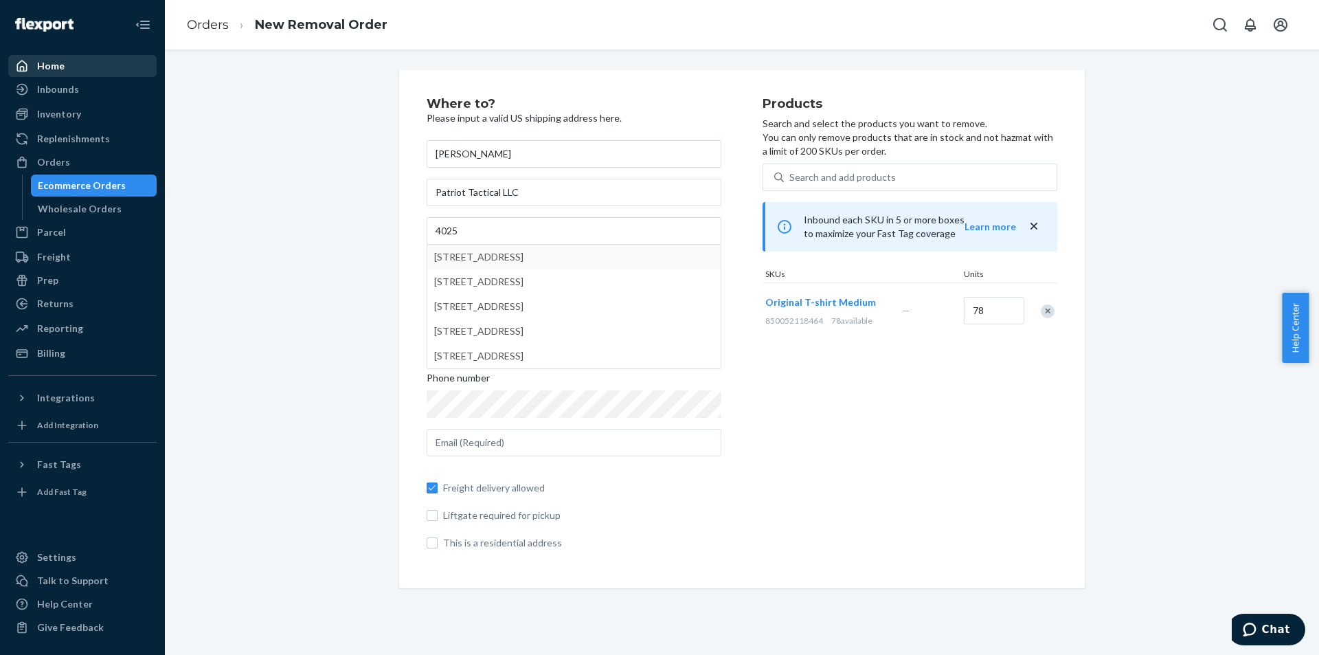
type input "85023"
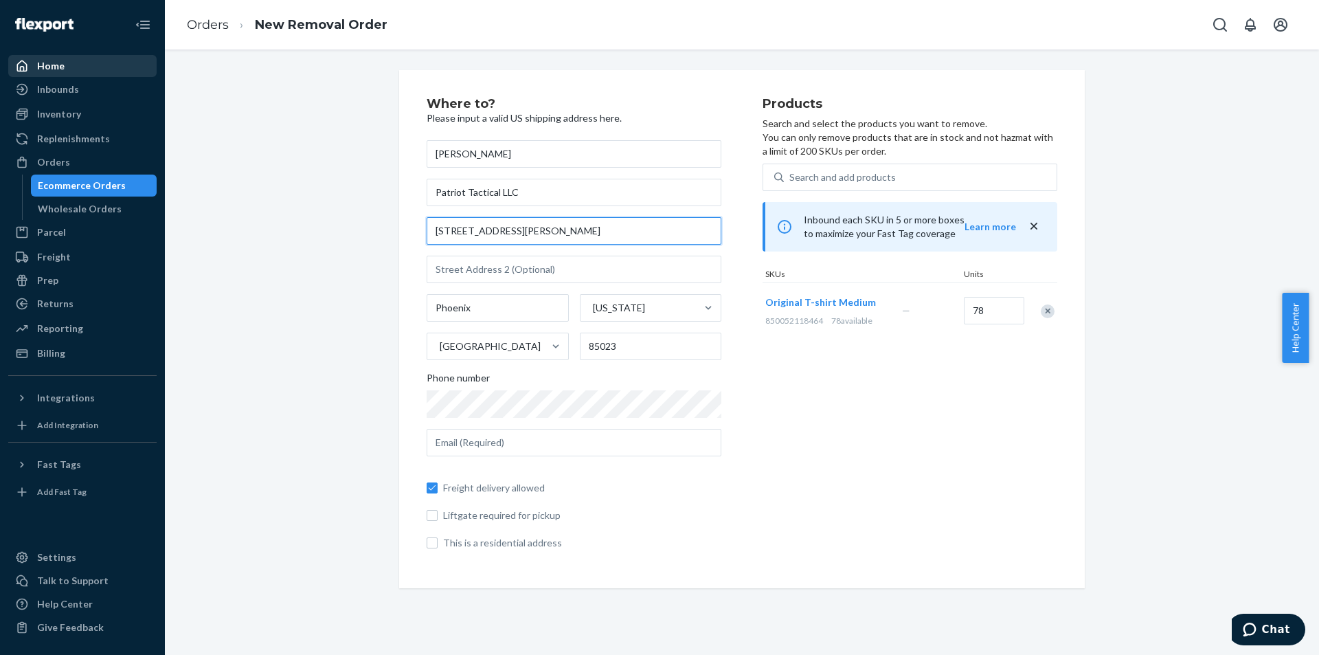
click at [539, 234] on input "[STREET_ADDRESS][PERSON_NAME]" at bounding box center [574, 230] width 295 height 27
type input "[STREET_ADDRESS][PERSON_NAME]"
type input "# 21"
type input "85053"
click at [517, 447] on input "text" at bounding box center [574, 442] width 295 height 27
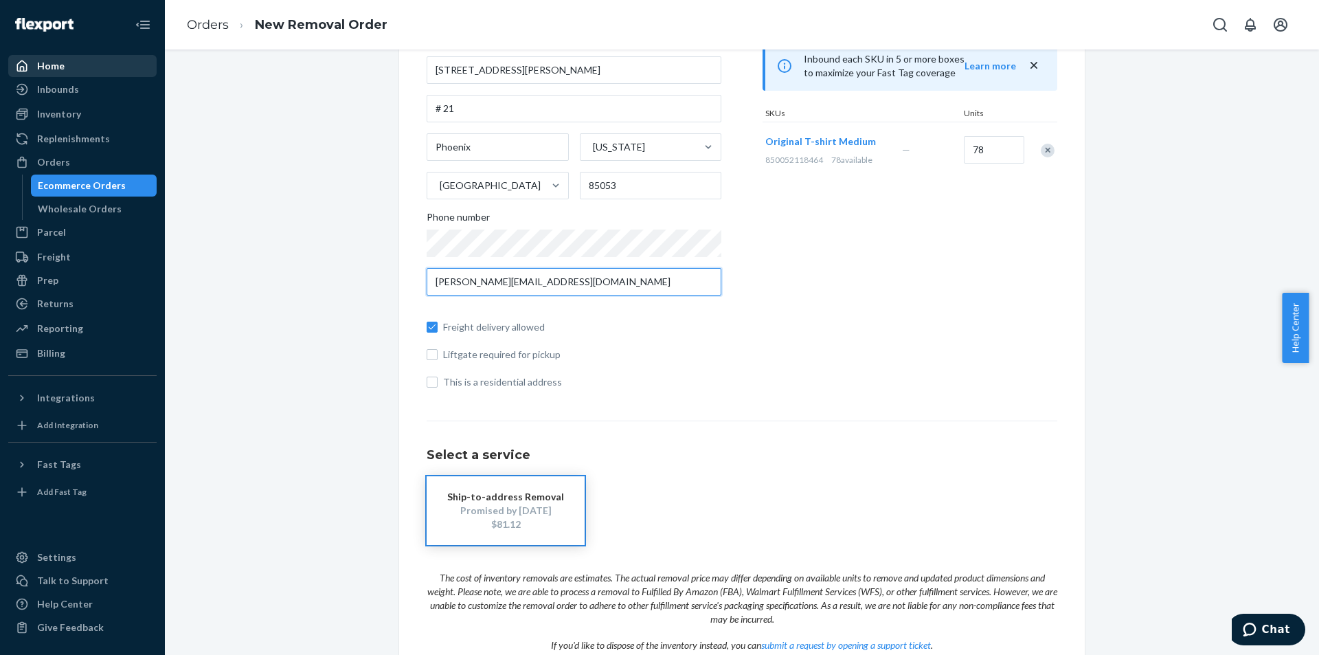
scroll to position [253, 0]
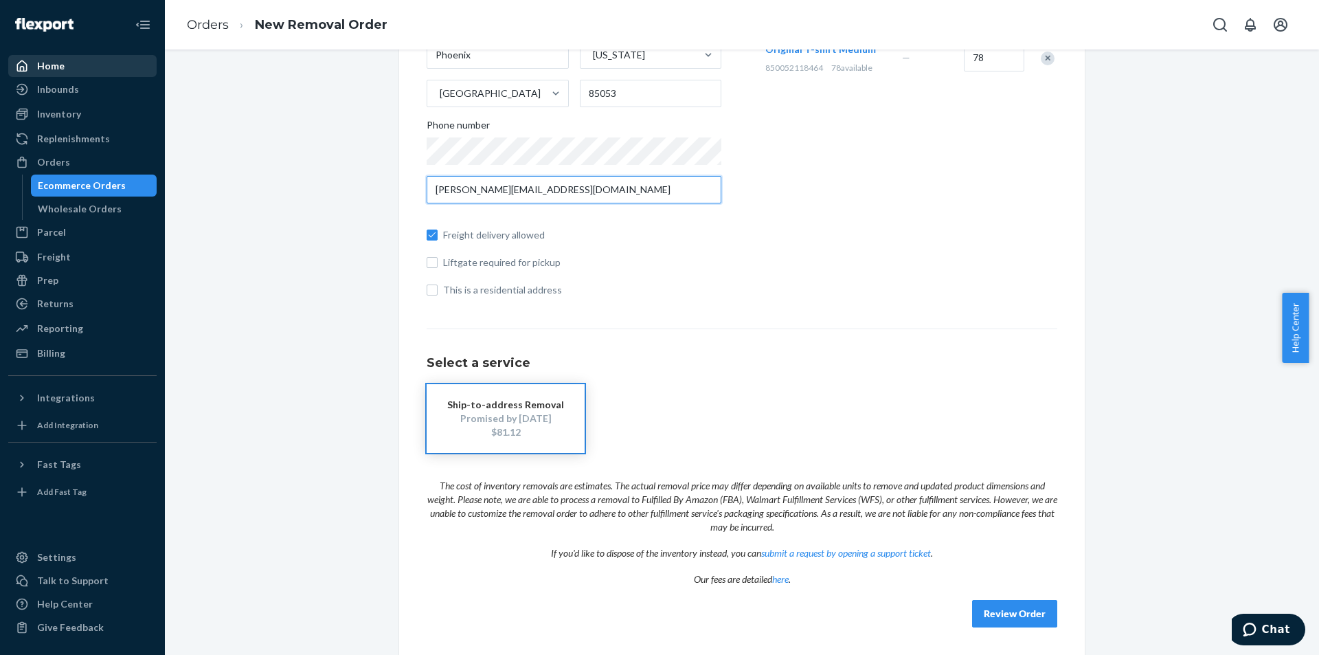
type input "[PERSON_NAME][EMAIL_ADDRESS][DOMAIN_NAME]"
click at [1008, 611] on button "Review Order" at bounding box center [1014, 613] width 85 height 27
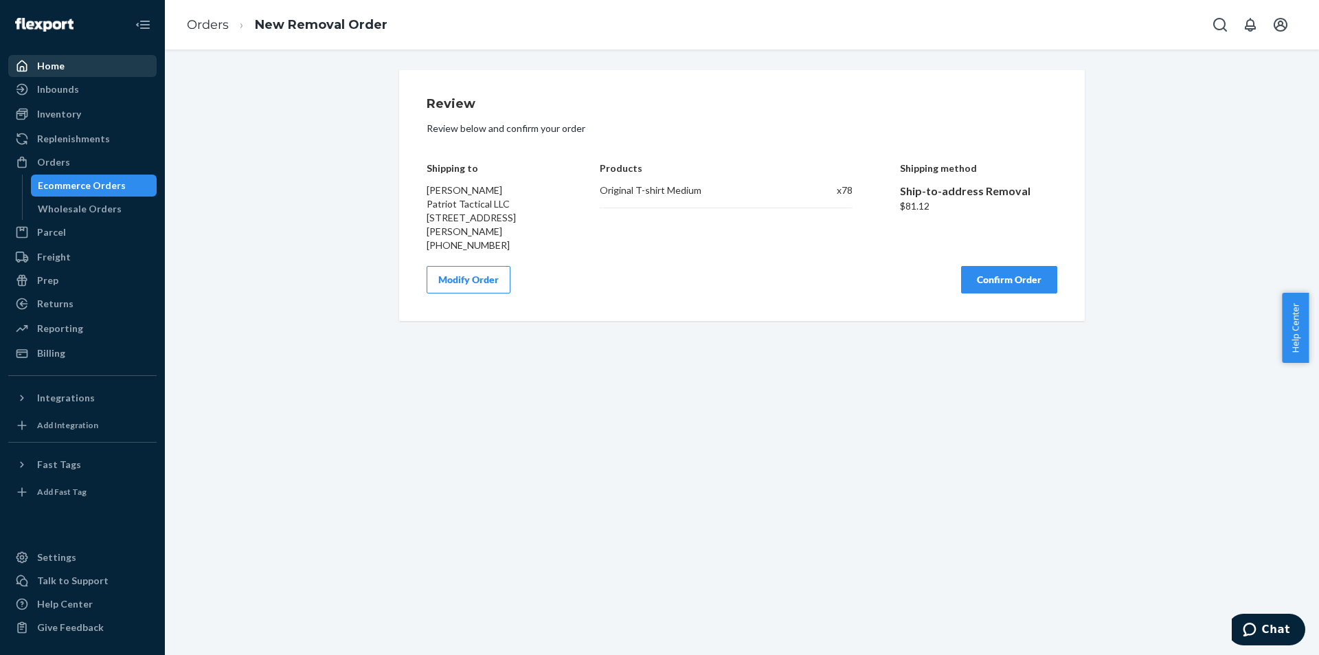
click at [1039, 293] on button "Confirm Order" at bounding box center [1009, 279] width 96 height 27
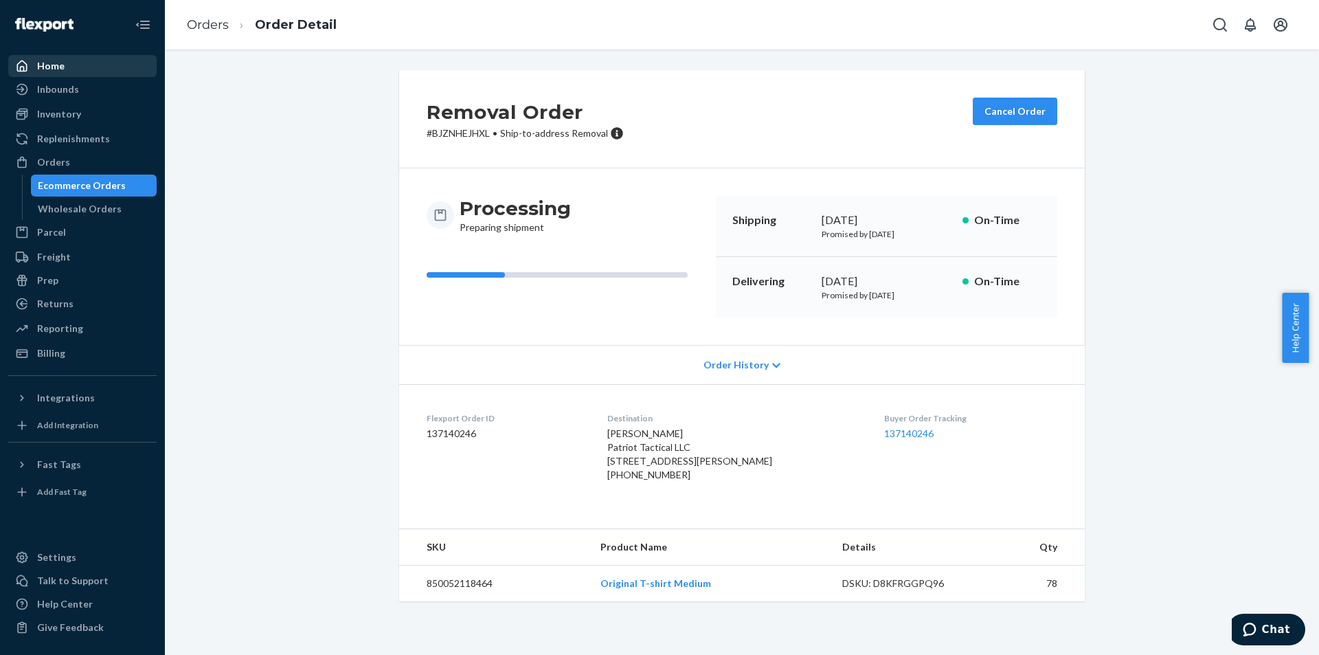
click at [66, 56] on link "Home" at bounding box center [82, 66] width 148 height 22
